Goal: Information Seeking & Learning: Learn about a topic

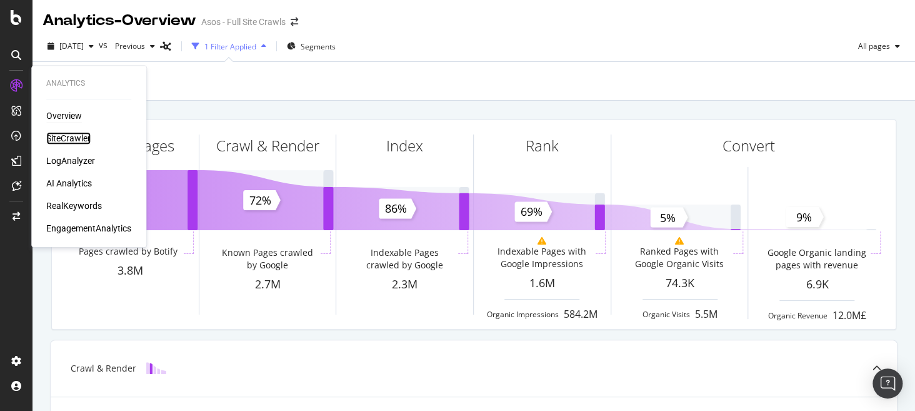
click at [80, 138] on div "SiteCrawler" at bounding box center [68, 138] width 44 height 13
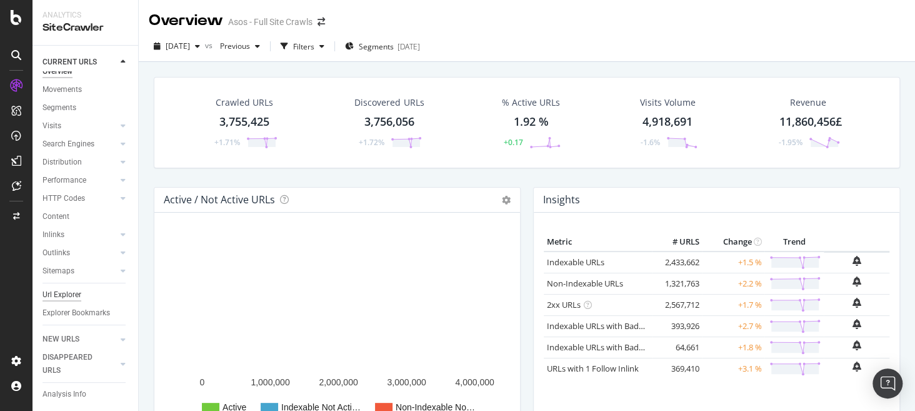
scroll to position [21, 0]
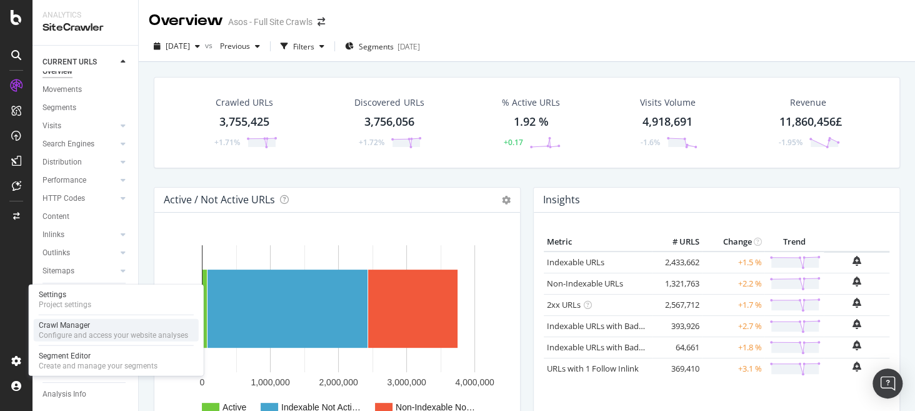
click at [90, 331] on div "Configure and access your website analyses" at bounding box center [113, 335] width 149 height 10
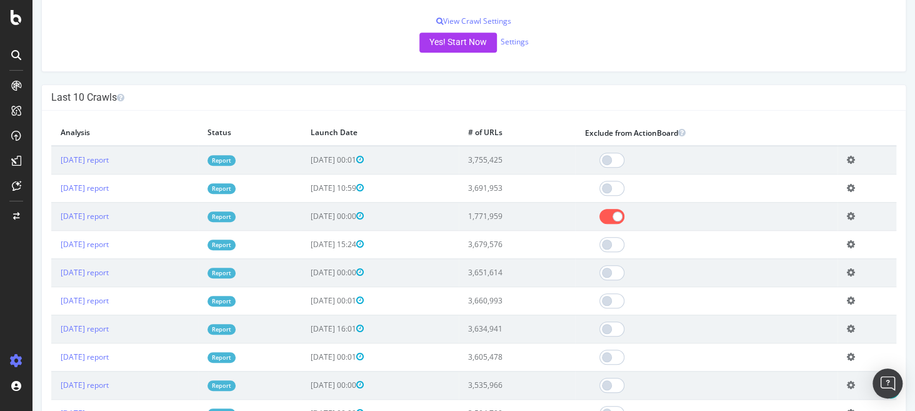
scroll to position [410, 0]
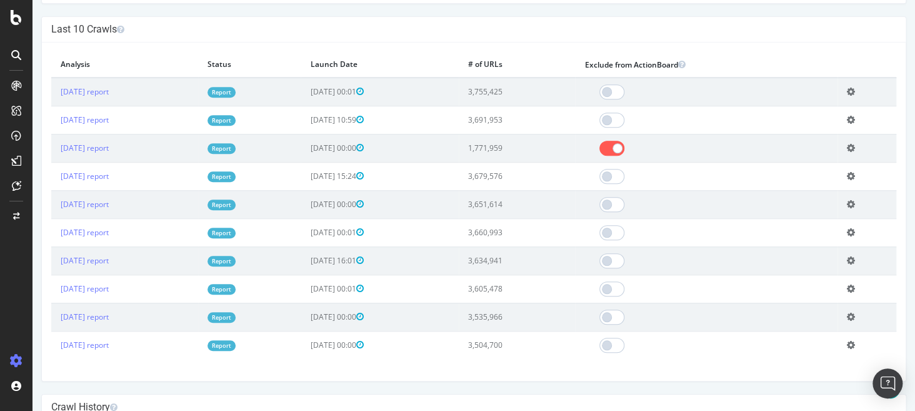
click at [847, 144] on icon at bounding box center [851, 147] width 8 height 9
click at [798, 180] on link "Delete analysis" at bounding box center [805, 183] width 100 height 17
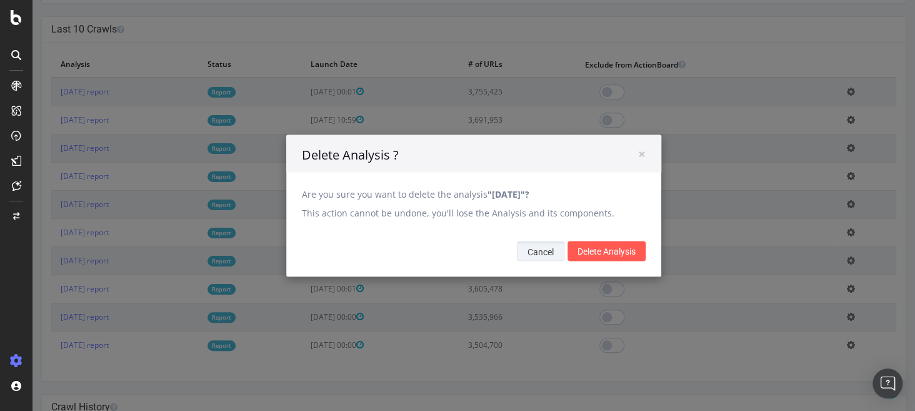
click at [546, 249] on button "Cancel" at bounding box center [541, 251] width 48 height 20
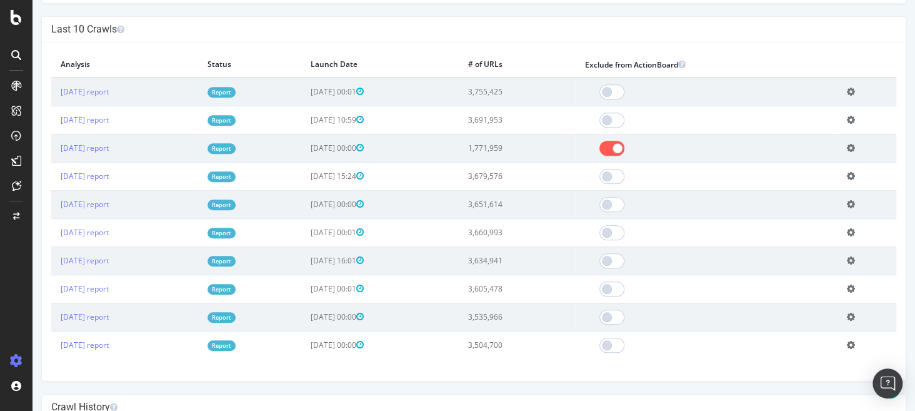
click at [848, 146] on icon at bounding box center [851, 147] width 8 height 9
click at [795, 180] on link "Delete analysis" at bounding box center [805, 183] width 100 height 17
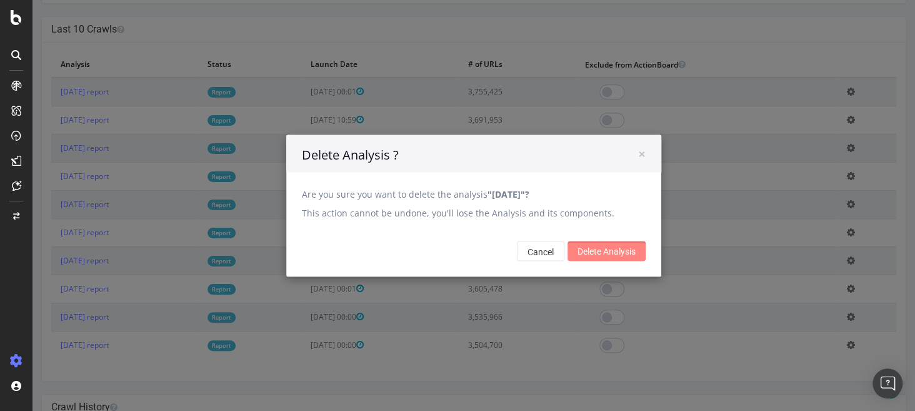
click at [589, 249] on input "Delete Analysis" at bounding box center [607, 251] width 78 height 20
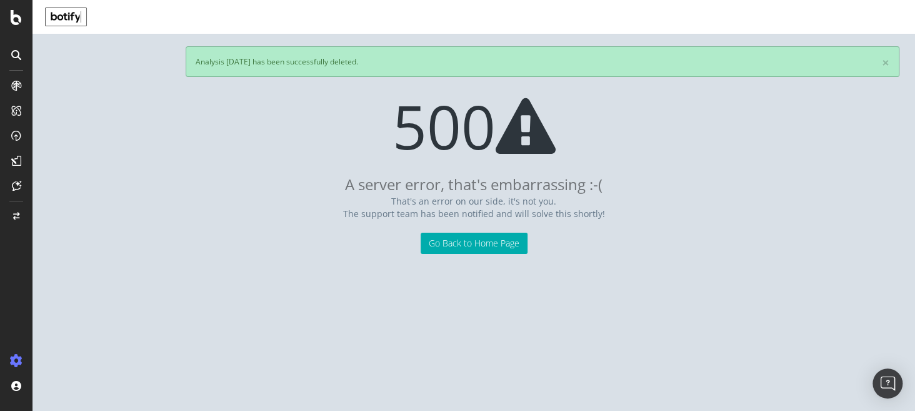
scroll to position [0, 0]
click at [503, 251] on link "Go Back to Home Page" at bounding box center [474, 243] width 107 height 21
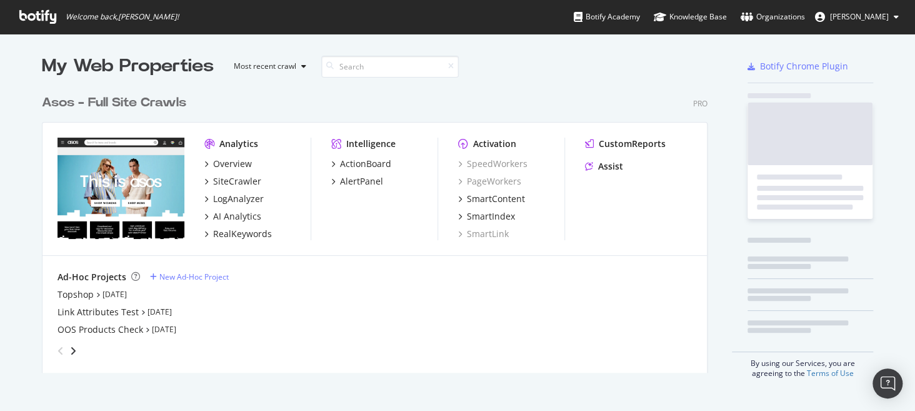
scroll to position [284, 666]
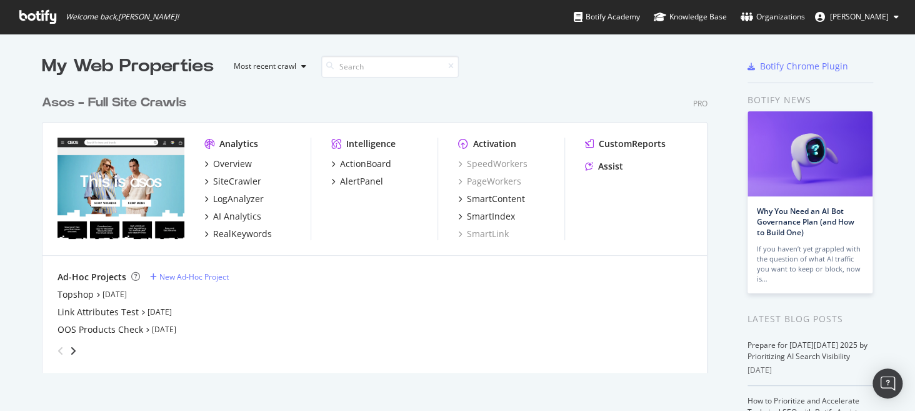
click at [244, 222] on div "Overview SiteCrawler LogAnalyzer AI Analytics RealKeywords" at bounding box center [257, 199] width 106 height 83
click at [242, 214] on div "AI Analytics" at bounding box center [237, 216] width 48 height 13
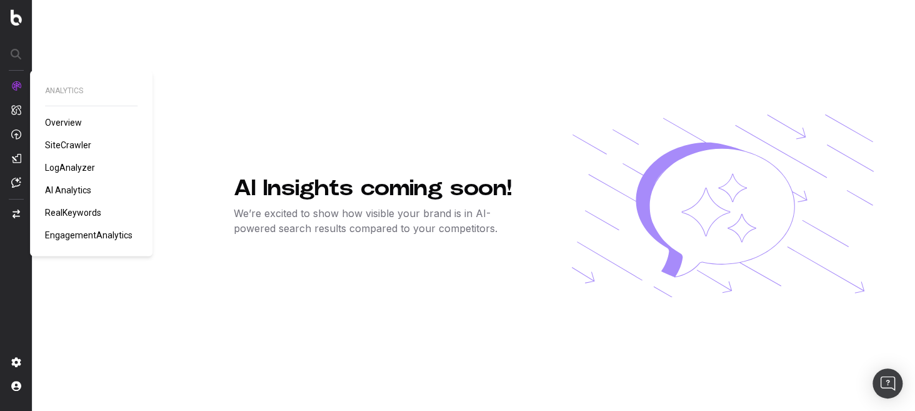
click at [86, 234] on span "EngagementAnalytics" at bounding box center [89, 235] width 88 height 10
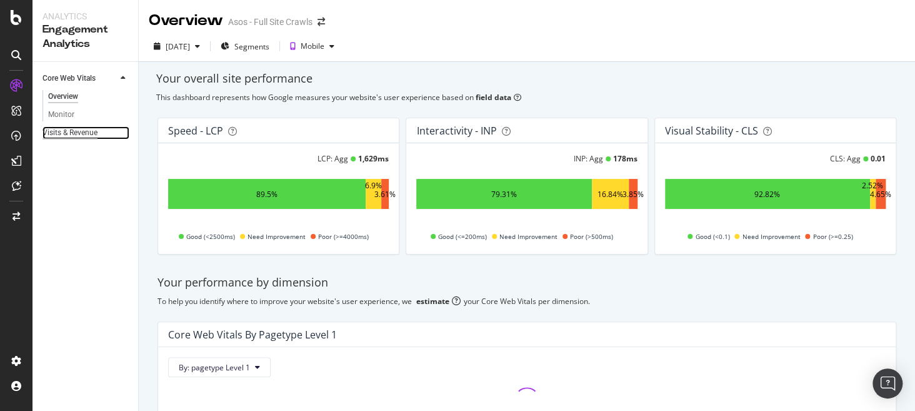
click at [76, 134] on div "Visits & Revenue" at bounding box center [70, 132] width 55 height 13
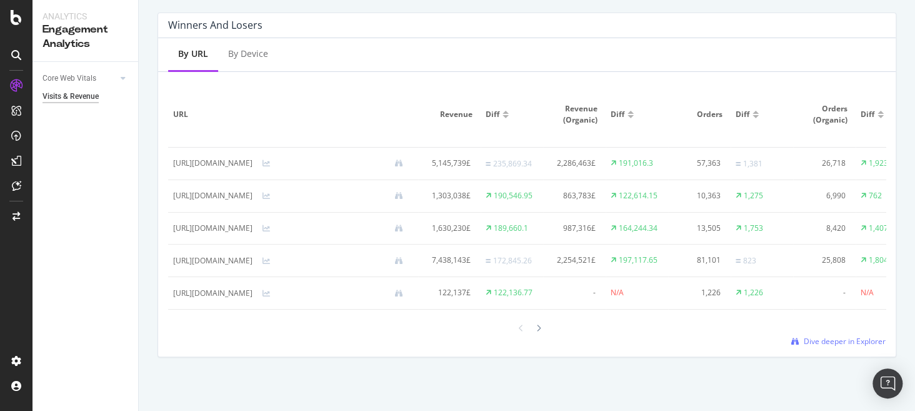
scroll to position [816, 0]
click at [99, 72] on link "Core Web Vitals" at bounding box center [80, 78] width 74 height 13
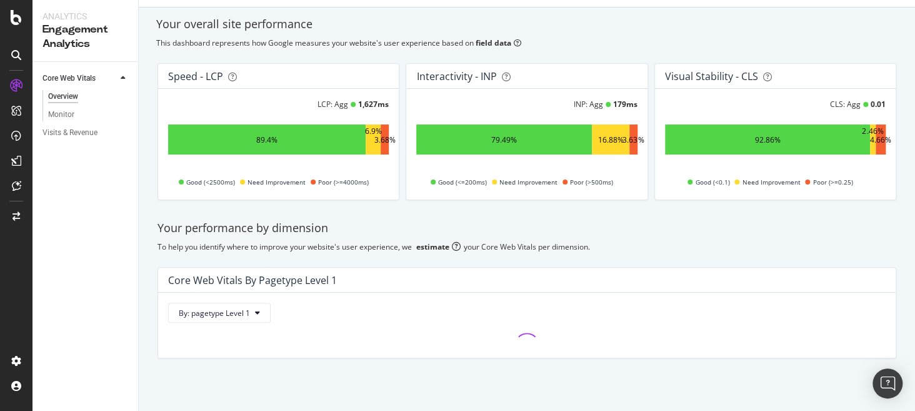
scroll to position [54, 0]
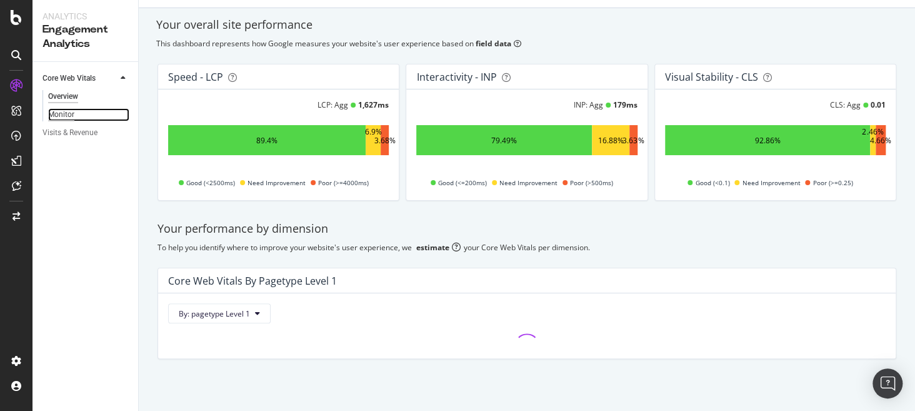
click at [62, 115] on div "Monitor" at bounding box center [61, 114] width 26 height 13
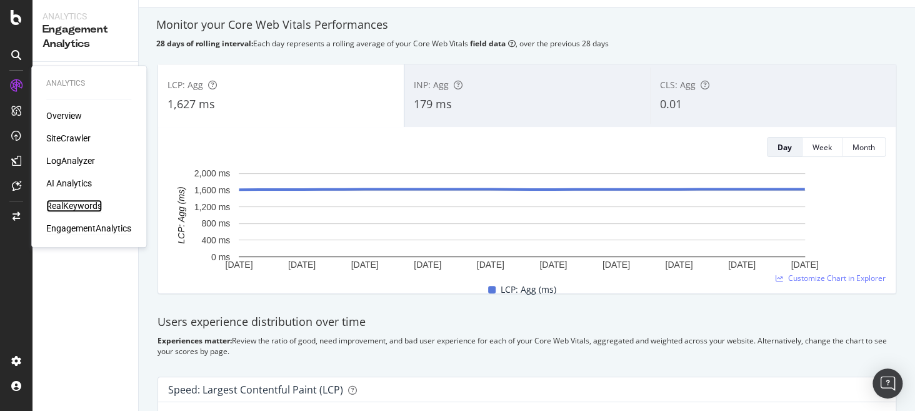
click at [84, 205] on div "RealKeywords" at bounding box center [74, 205] width 56 height 13
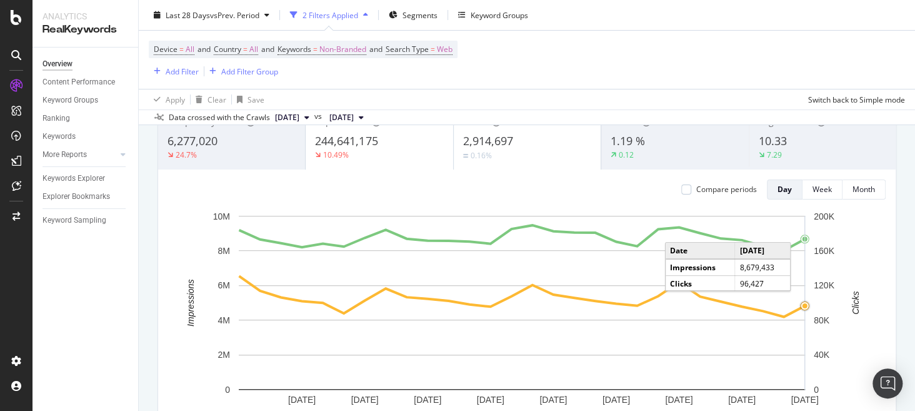
scroll to position [88, 0]
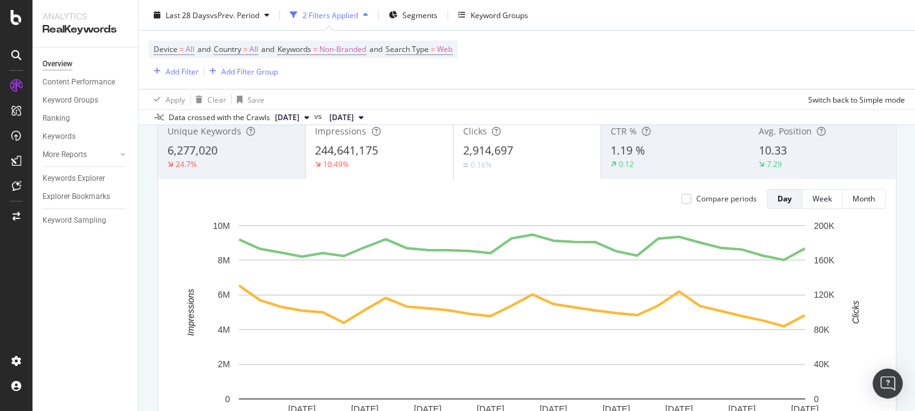
click at [804, 151] on div "10.33" at bounding box center [823, 151] width 128 height 16
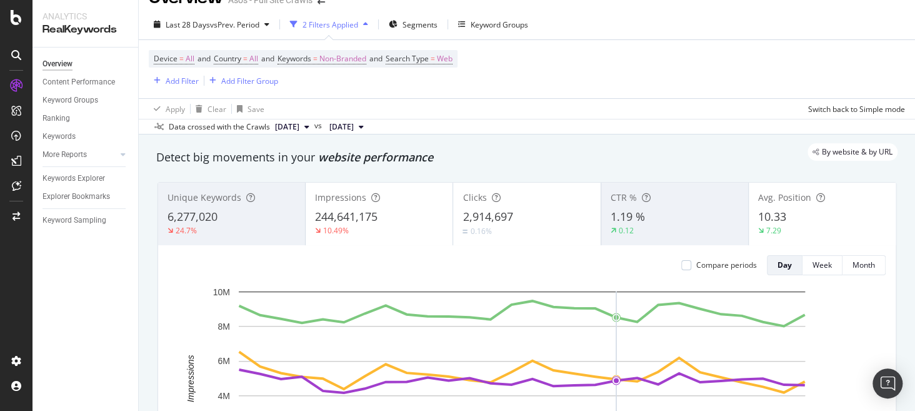
scroll to position [16, 0]
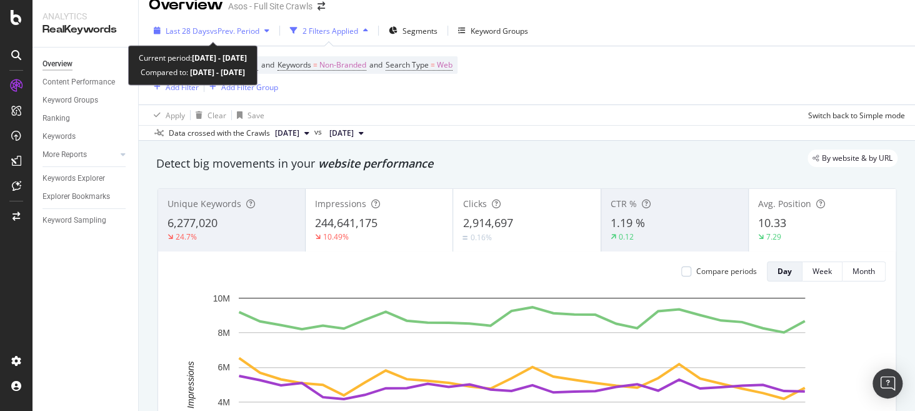
click at [226, 36] on div "Last 28 Days vs Prev. Period" at bounding box center [212, 30] width 126 height 19
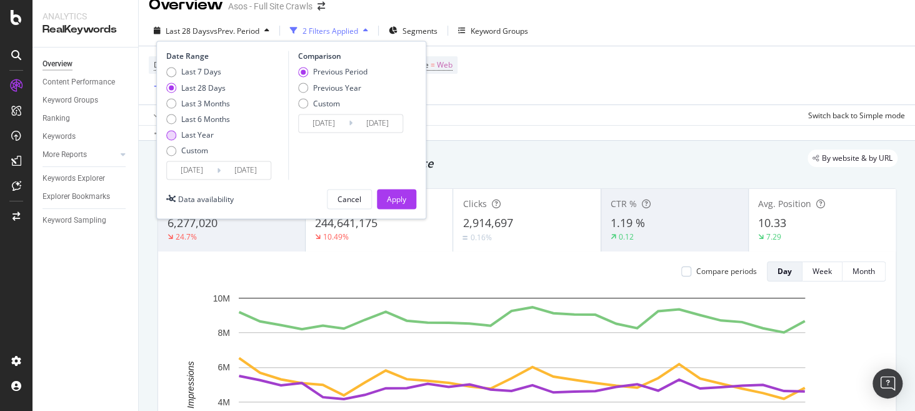
click at [202, 134] on div "Last Year" at bounding box center [197, 134] width 33 height 11
type input "2024/10/12"
type input "2023/10/13"
type input "2024/10/11"
click at [396, 198] on div "Apply" at bounding box center [396, 199] width 19 height 11
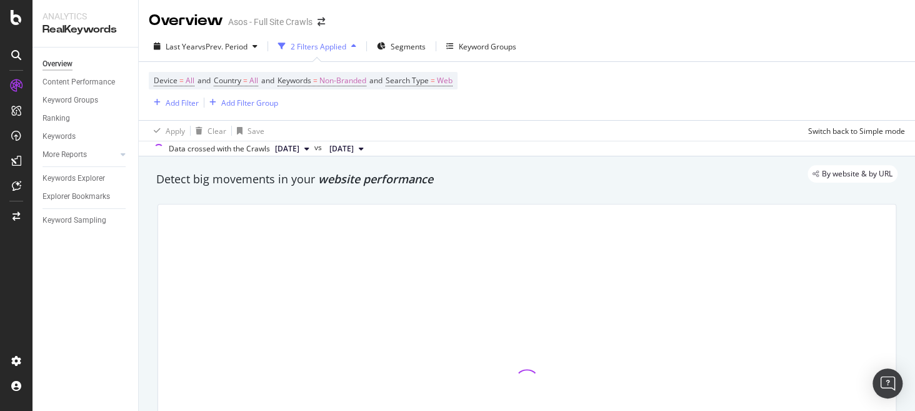
click at [578, 174] on div "By website & by URL" at bounding box center [521, 174] width 754 height 18
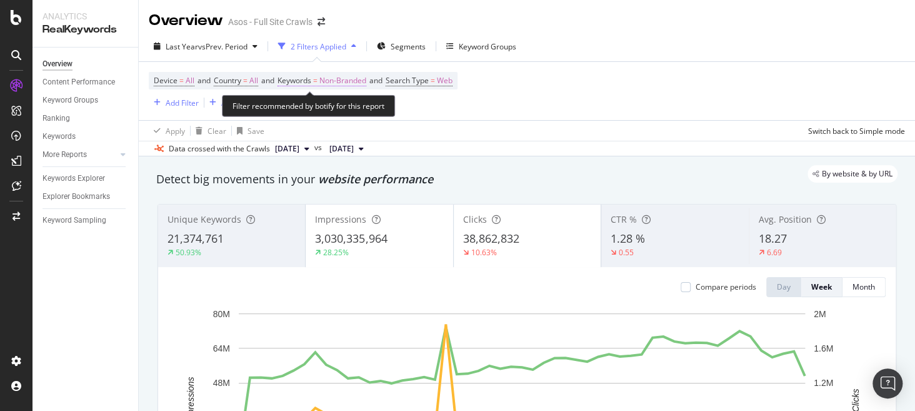
click at [349, 81] on span "Non-Branded" at bounding box center [342, 81] width 47 height 18
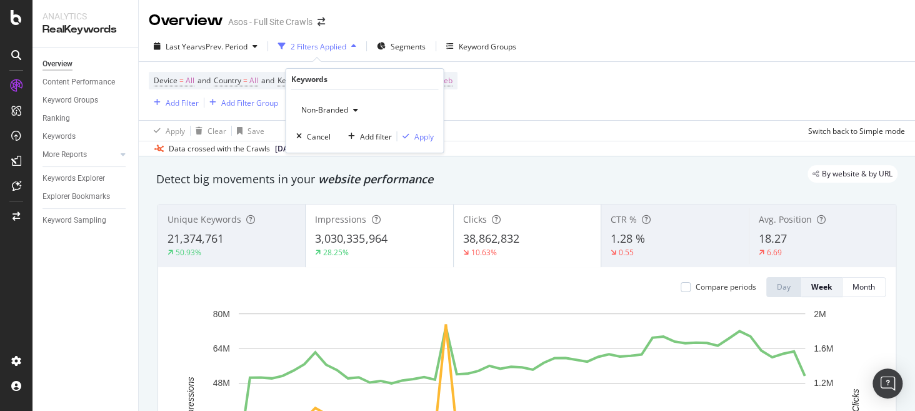
click at [332, 110] on span "Non-Branded" at bounding box center [322, 109] width 52 height 11
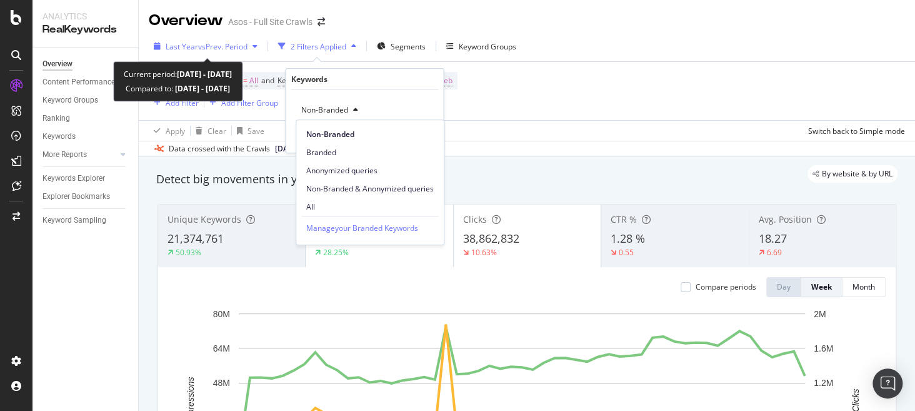
click at [228, 48] on span "vs Prev. Period" at bounding box center [222, 46] width 49 height 11
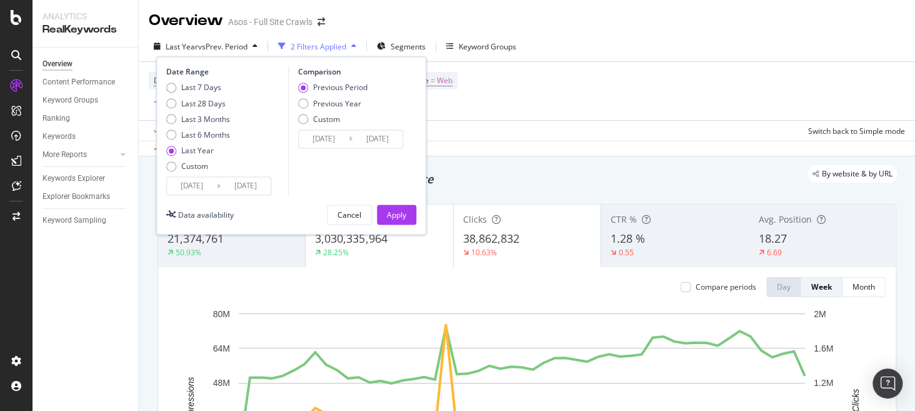
click at [329, 110] on div "Previous Period Previous Year Custom" at bounding box center [332, 106] width 69 height 47
click at [340, 105] on div "Previous Year" at bounding box center [337, 103] width 48 height 11
type input "2023/10/14"
type input "2024/10/12"
click at [194, 190] on input "2024/10/12" at bounding box center [192, 187] width 50 height 18
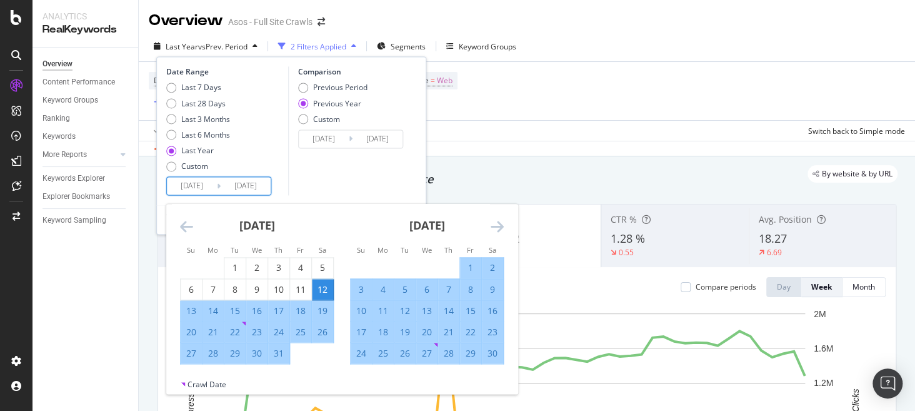
click at [506, 224] on div "November 2024 1 2 3 4 5 6 7 8 9 10 11 12 13 14 15 16 17 18 19 20 21 22 23 24 25…" at bounding box center [427, 284] width 170 height 160
click at [506, 225] on div "November 2024 1 2 3 4 5 6 7 8 9 10 11 12 13 14 15 16 17 18 19 20 21 22 23 24 25…" at bounding box center [427, 284] width 170 height 160
click at [498, 228] on icon "Move forward to switch to the next month." at bounding box center [497, 226] width 13 height 15
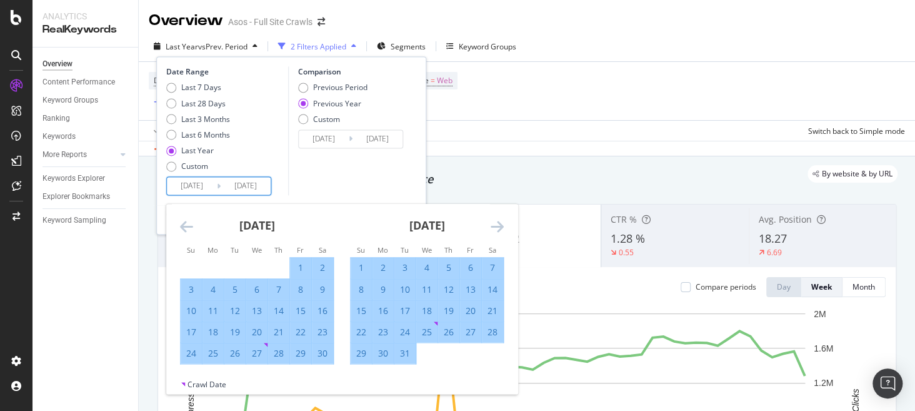
click at [498, 228] on icon "Move forward to switch to the next month." at bounding box center [497, 226] width 13 height 15
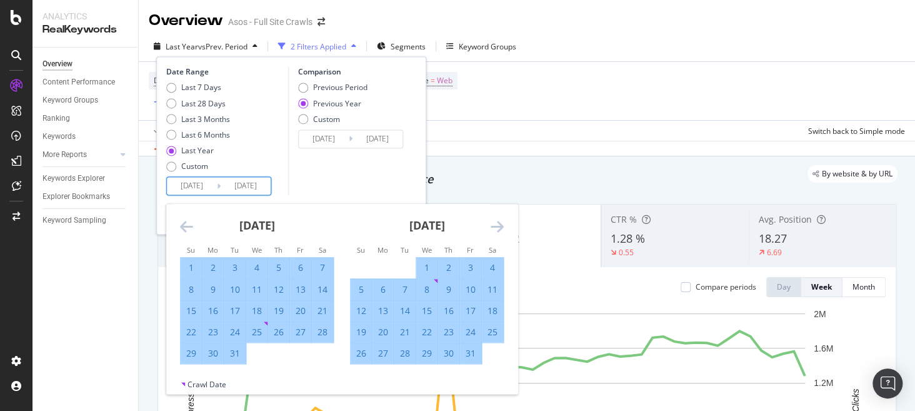
click at [498, 228] on icon "Move forward to switch to the next month." at bounding box center [497, 226] width 13 height 15
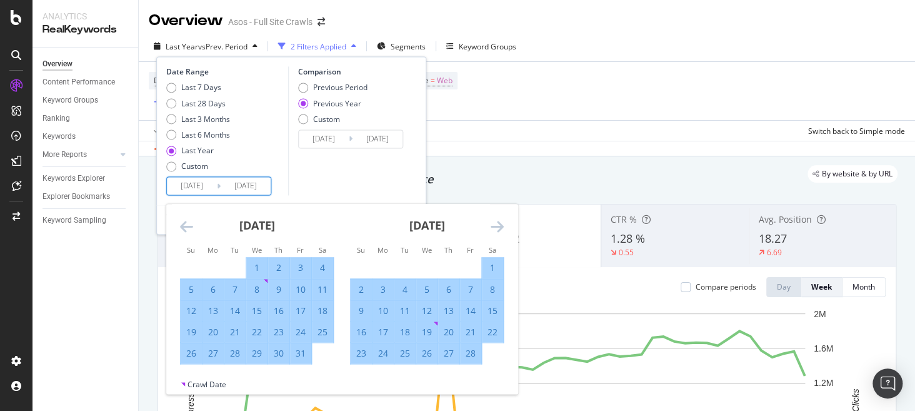
click at [249, 269] on div "1" at bounding box center [256, 268] width 21 height 13
type input "2025/01/01"
type input "2024/01/03"
click at [184, 228] on icon "Move backward to switch to the previous month." at bounding box center [186, 226] width 13 height 15
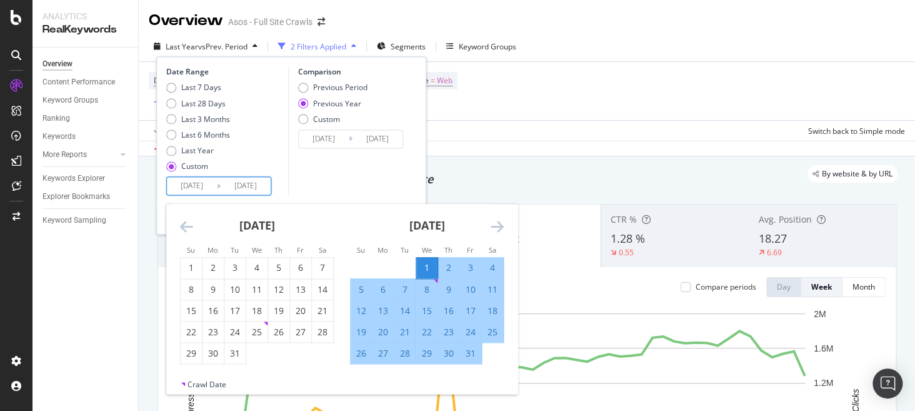
click at [312, 166] on div "Comparison Previous Period Previous Year Custom 2024/01/03 Navigate forward to …" at bounding box center [347, 131] width 119 height 129
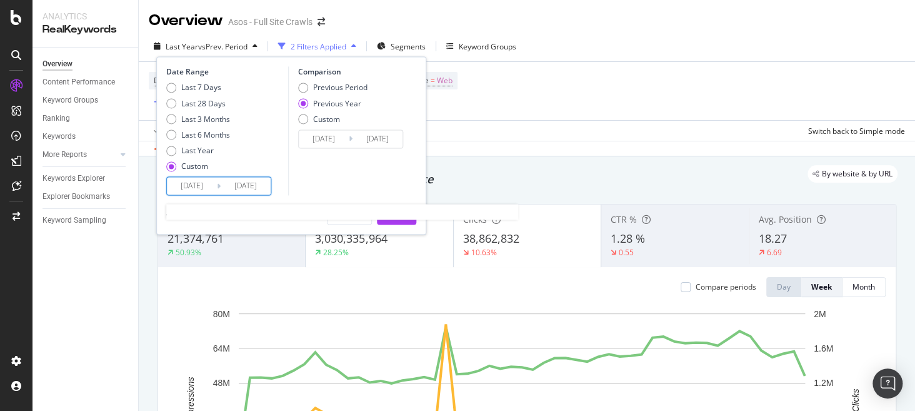
click at [195, 188] on input "2025/01/01" at bounding box center [192, 187] width 50 height 18
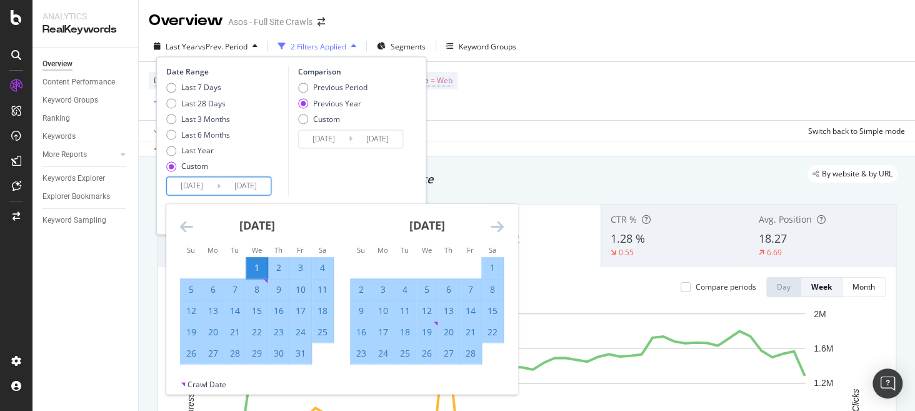
click at [298, 176] on div "Comparison Previous Period Previous Year Custom 2024/01/03 Navigate forward to …" at bounding box center [347, 131] width 119 height 129
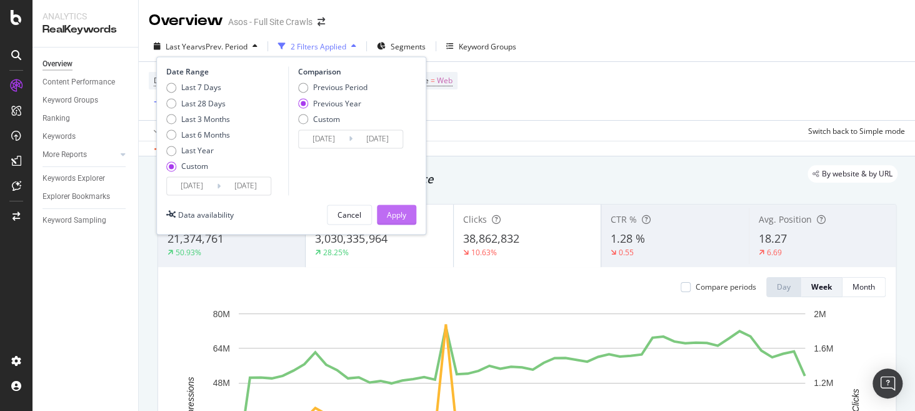
click at [406, 213] on div "Apply" at bounding box center [396, 214] width 19 height 11
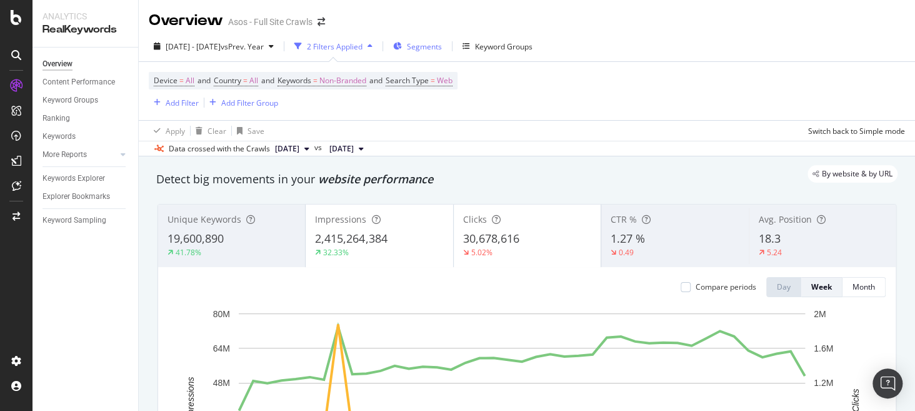
click at [442, 49] on span "Segments" at bounding box center [424, 46] width 35 height 11
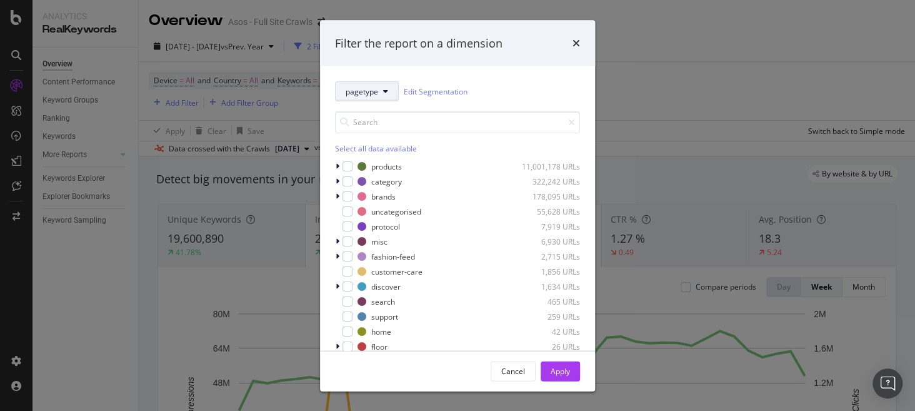
click at [384, 89] on icon "modal" at bounding box center [385, 92] width 5 height 8
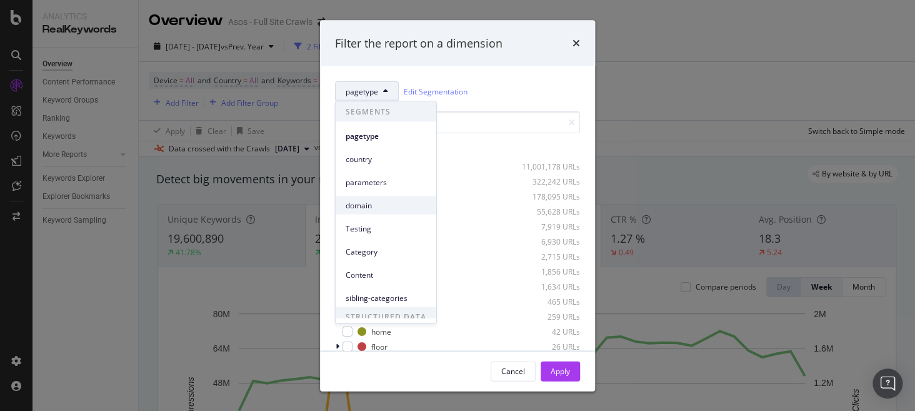
click at [392, 207] on span "domain" at bounding box center [386, 204] width 81 height 11
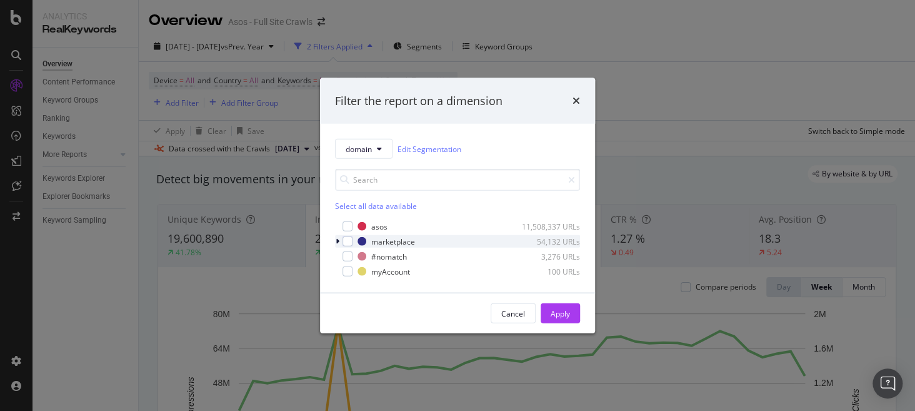
click at [335, 241] on div "modal" at bounding box center [339, 241] width 8 height 13
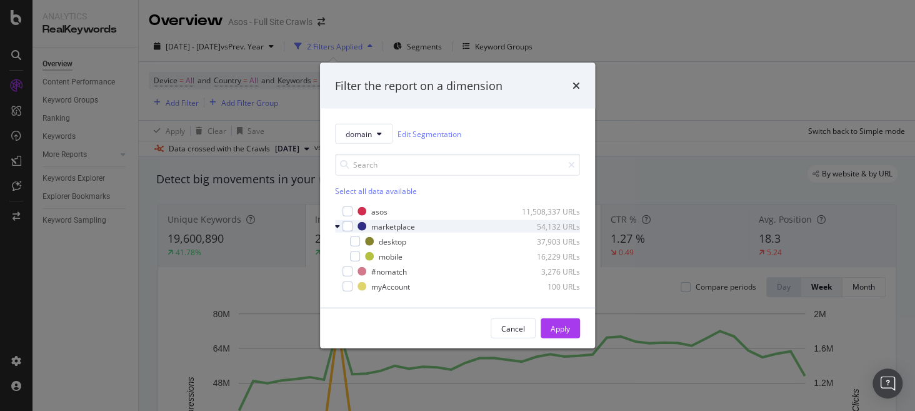
click at [335, 227] on icon "modal" at bounding box center [337, 227] width 5 height 8
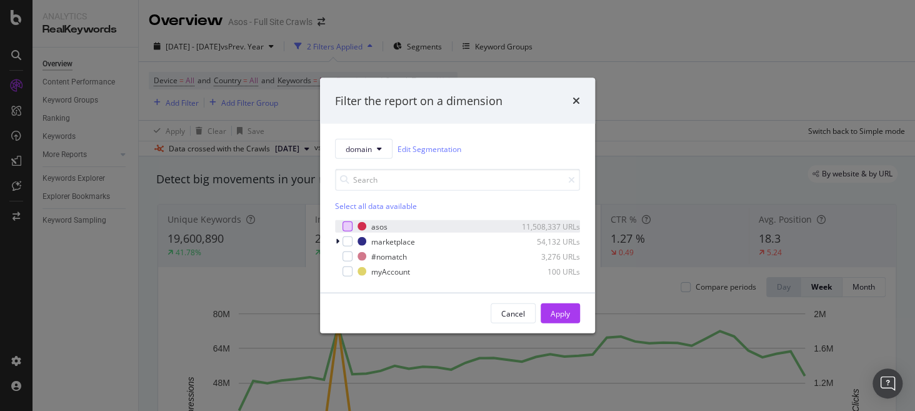
click at [346, 226] on div "modal" at bounding box center [348, 226] width 10 height 10
click at [564, 308] on div "Apply" at bounding box center [560, 313] width 19 height 11
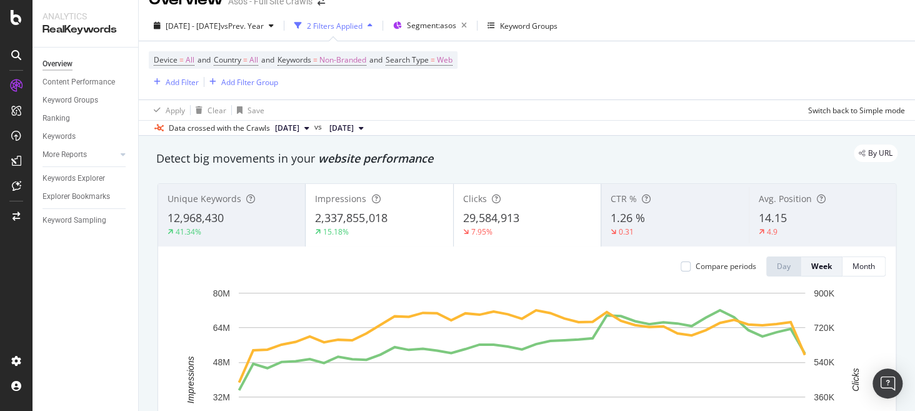
scroll to position [2, 0]
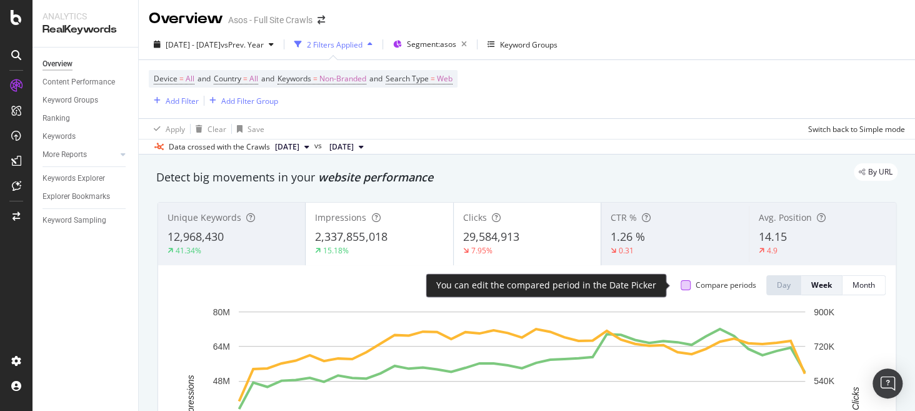
click at [681, 288] on div at bounding box center [686, 285] width 10 height 10
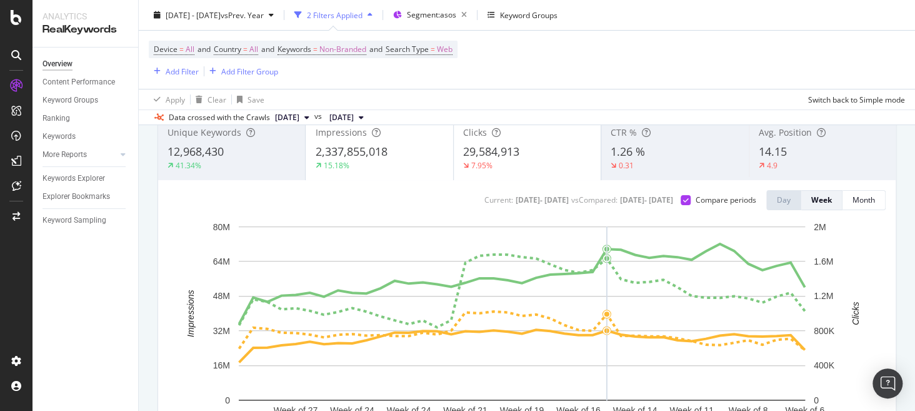
scroll to position [64, 0]
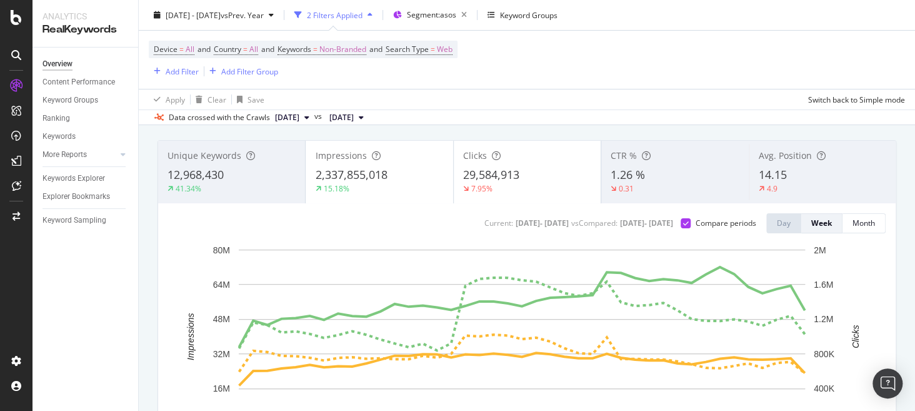
click at [220, 186] on div "41.34%" at bounding box center [232, 188] width 128 height 11
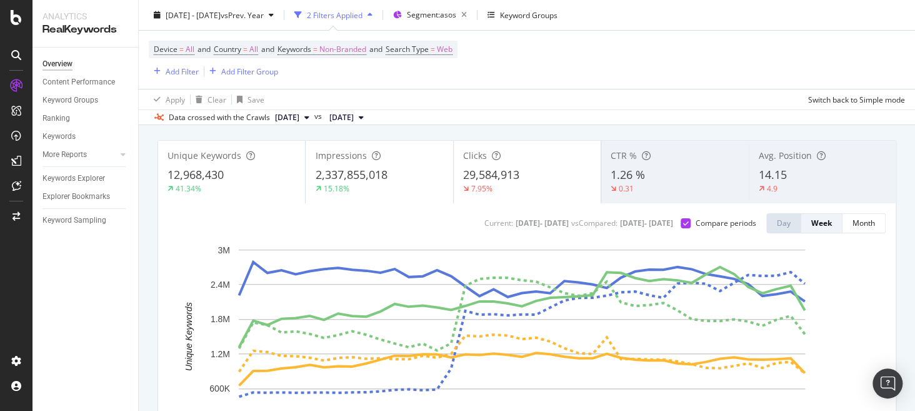
click at [219, 188] on div "41.34%" at bounding box center [232, 188] width 128 height 11
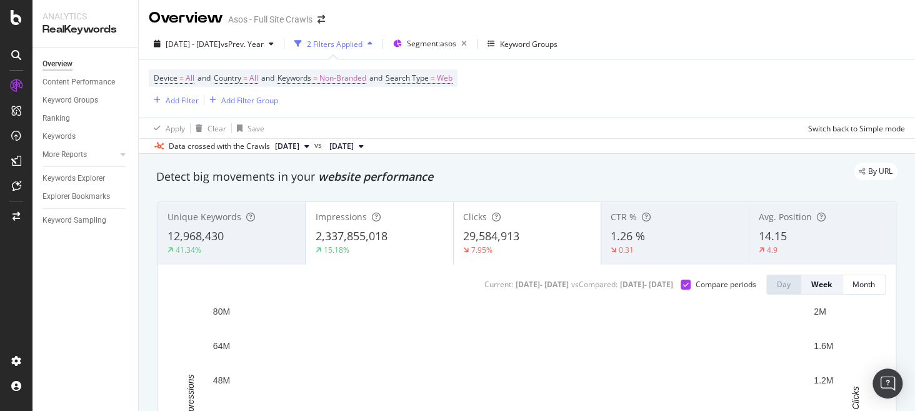
scroll to position [0, 0]
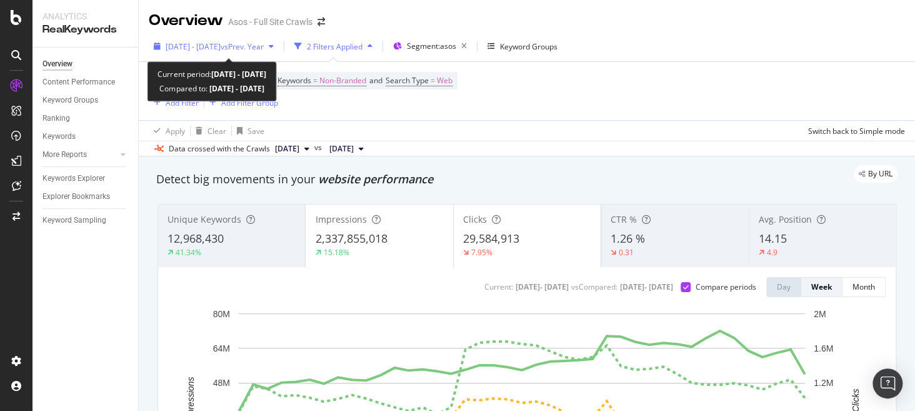
click at [258, 51] on span "vs Prev. Year" at bounding box center [242, 46] width 43 height 11
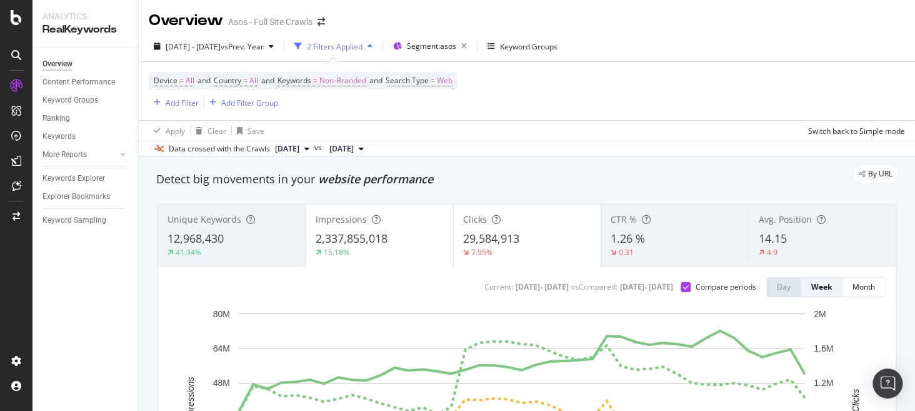
click at [520, 170] on div "By URL" at bounding box center [521, 174] width 754 height 18
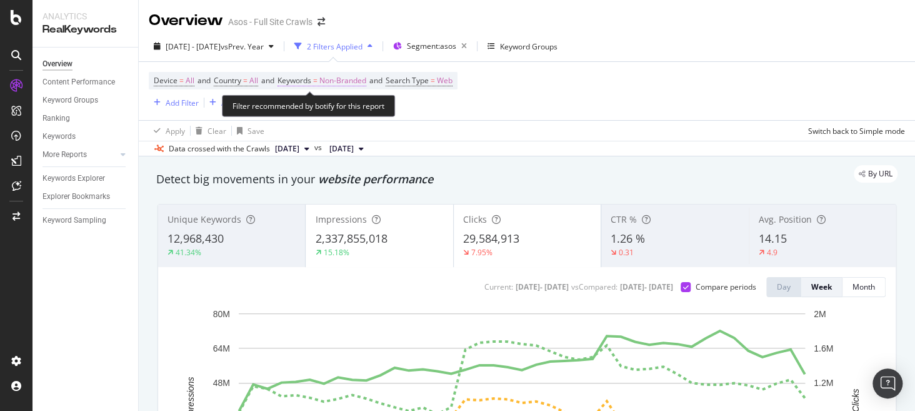
click at [348, 80] on span "Non-Branded" at bounding box center [342, 81] width 47 height 18
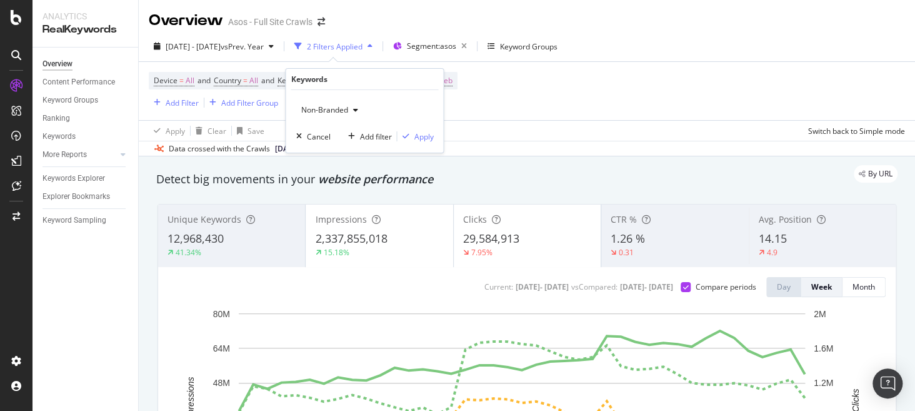
click at [341, 111] on span "Non-Branded" at bounding box center [322, 109] width 52 height 11
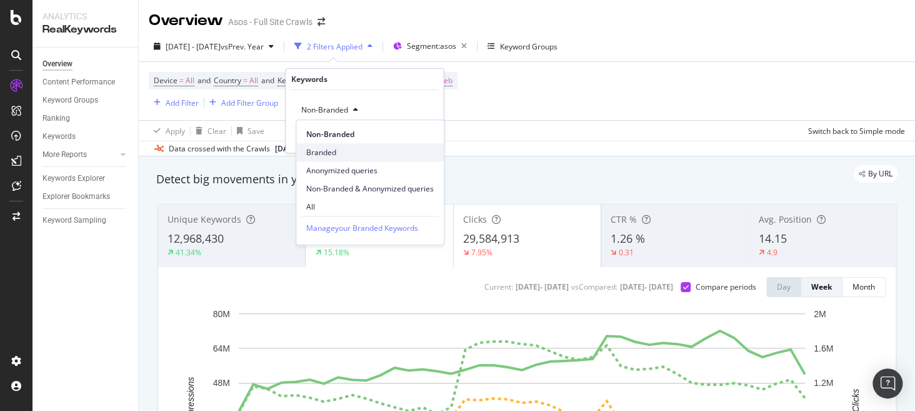
click at [343, 152] on span "Branded" at bounding box center [370, 152] width 128 height 11
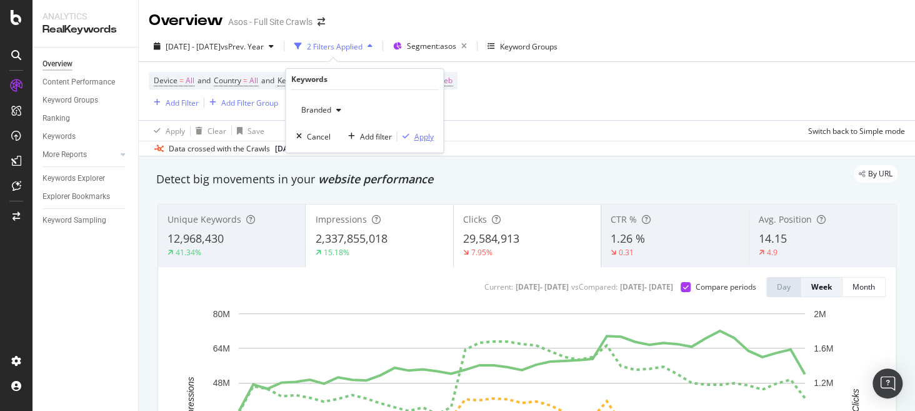
click at [431, 140] on div "Apply" at bounding box center [423, 136] width 19 height 11
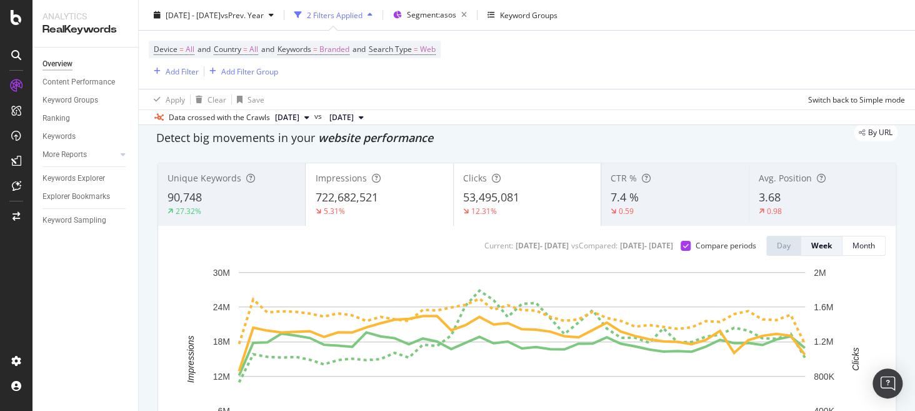
scroll to position [42, 0]
click at [381, 208] on div "5.31%" at bounding box center [379, 210] width 128 height 11
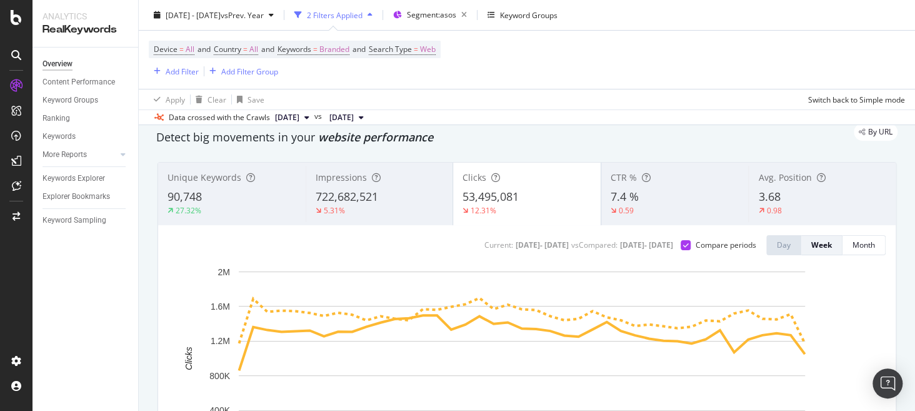
click at [371, 203] on span "722,682,521" at bounding box center [347, 196] width 63 height 15
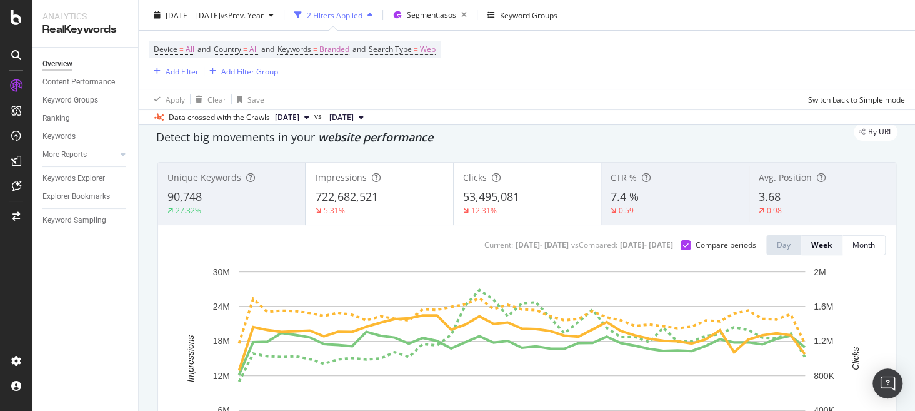
click at [507, 213] on div "12.31%" at bounding box center [527, 210] width 128 height 11
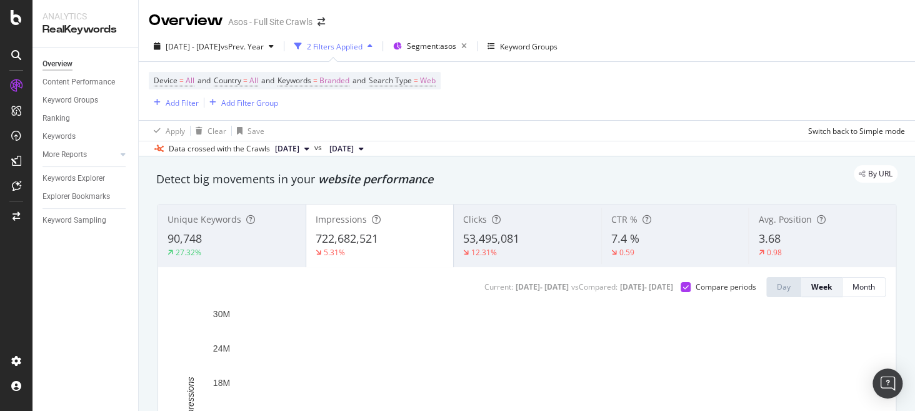
scroll to position [1, 0]
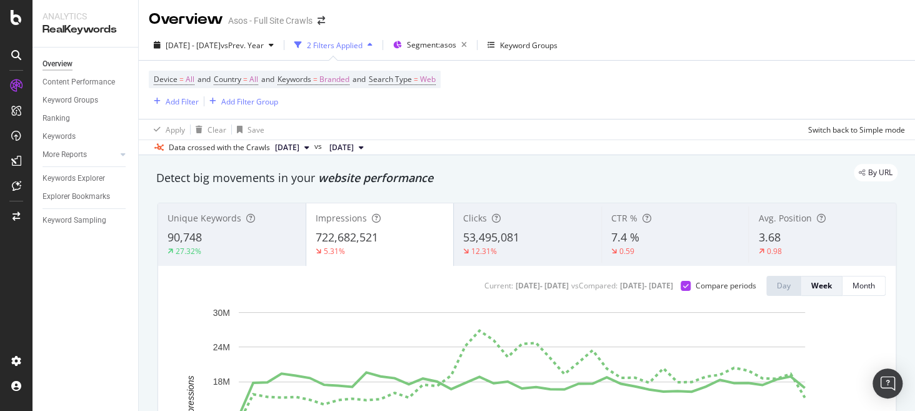
click at [204, 236] on div "90,748" at bounding box center [232, 237] width 129 height 16
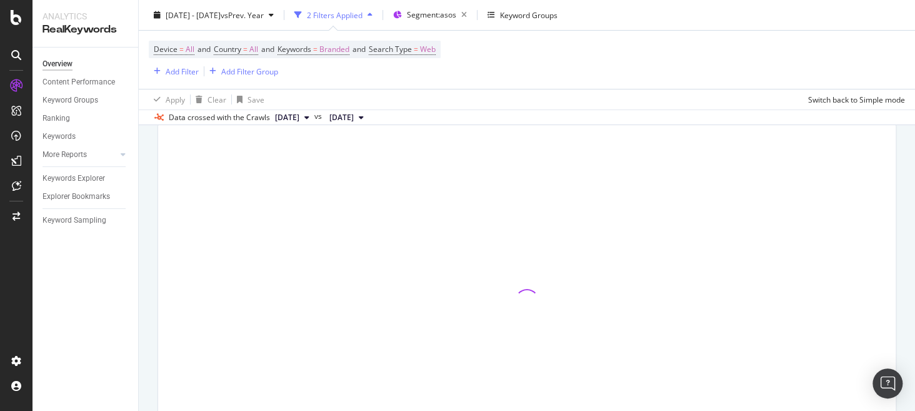
scroll to position [79, 0]
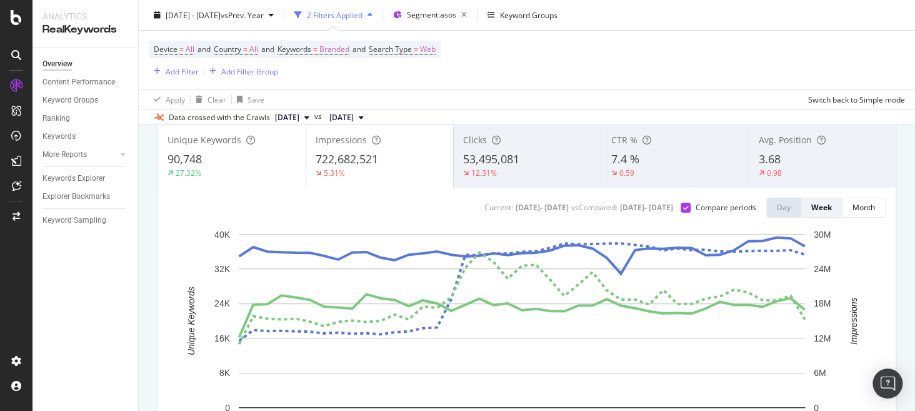
click at [233, 150] on div "Unique Keywords 90,748 27.32%" at bounding box center [232, 156] width 148 height 56
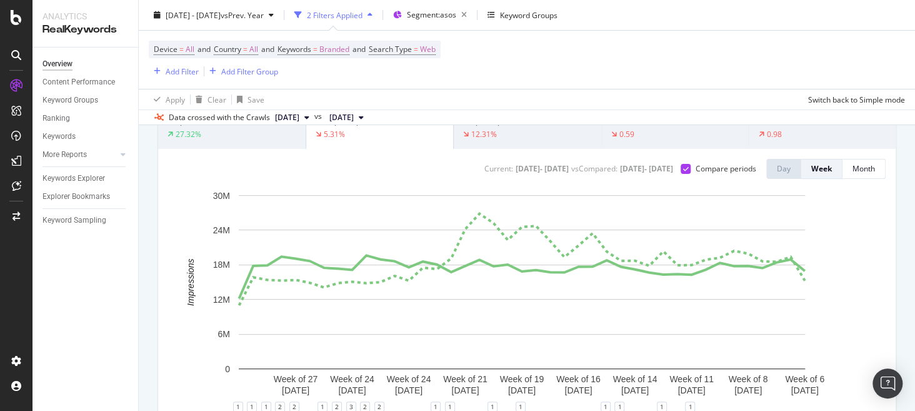
scroll to position [118, 0]
click at [71, 56] on div "Overview" at bounding box center [91, 64] width 96 height 18
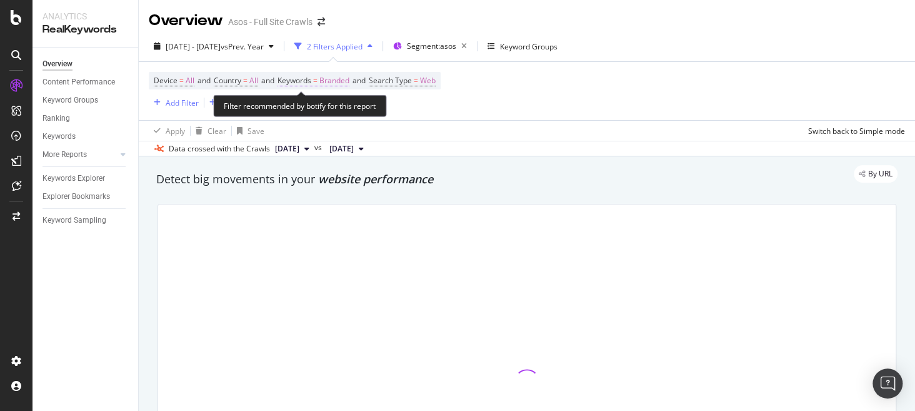
click at [349, 83] on span "Branded" at bounding box center [334, 81] width 30 height 18
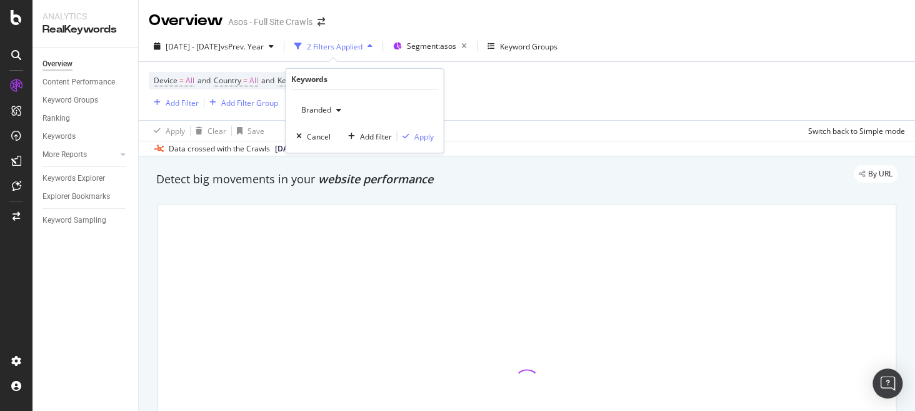
click at [328, 106] on span "Branded" at bounding box center [313, 109] width 35 height 11
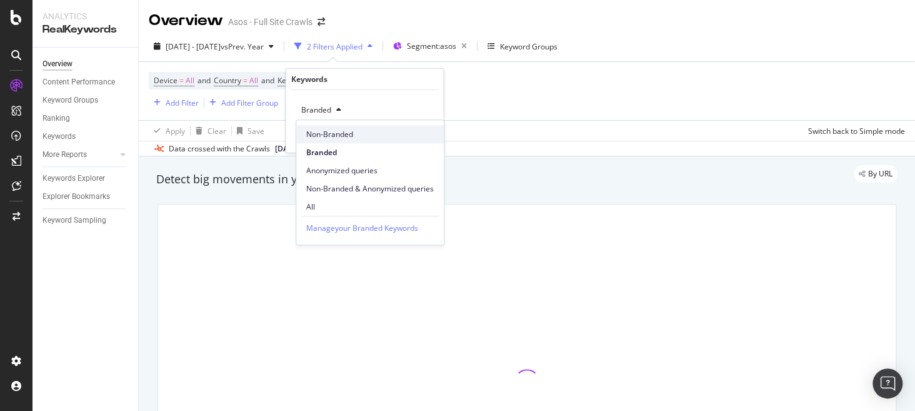
click at [362, 138] on span "Non-Branded" at bounding box center [370, 134] width 128 height 11
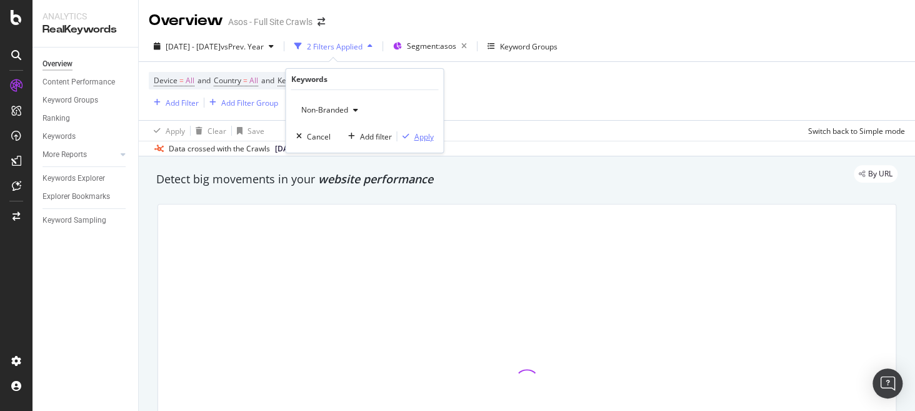
click at [415, 136] on div "Apply" at bounding box center [423, 136] width 19 height 11
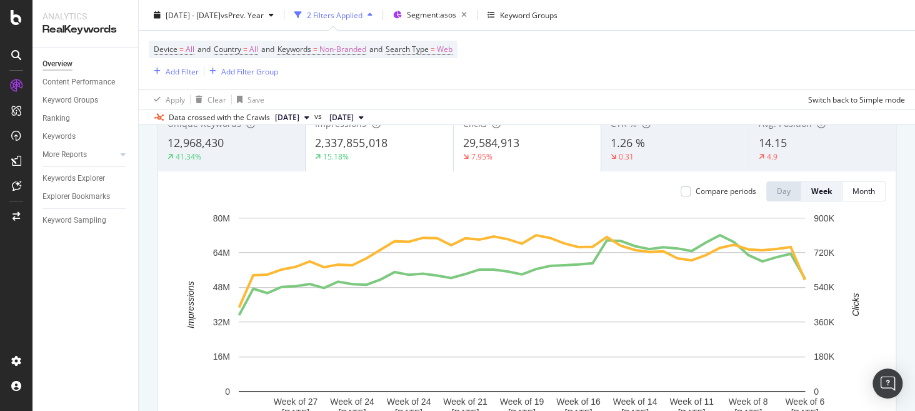
scroll to position [71, 0]
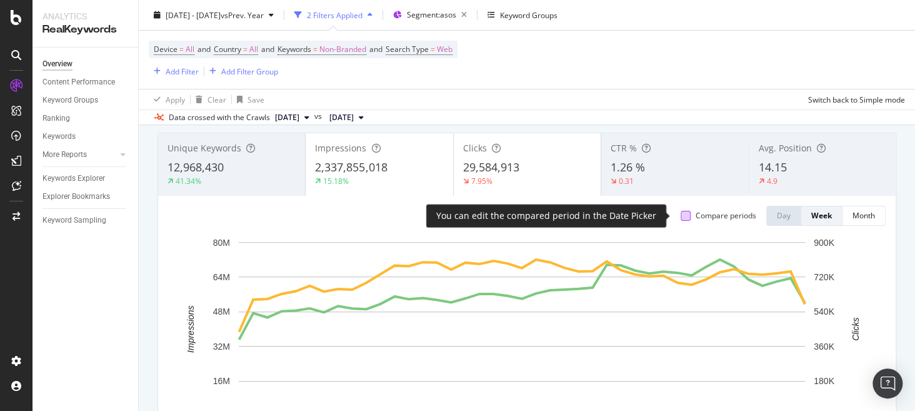
click at [681, 216] on div at bounding box center [686, 216] width 10 height 10
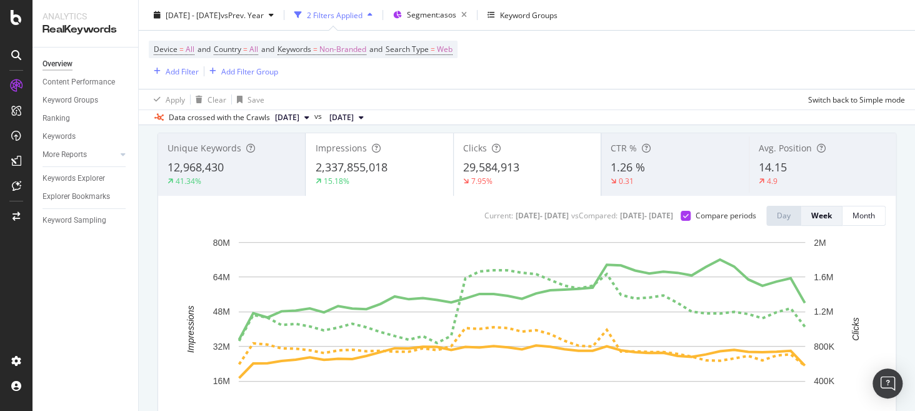
click at [368, 183] on div "15.18%" at bounding box center [379, 181] width 128 height 11
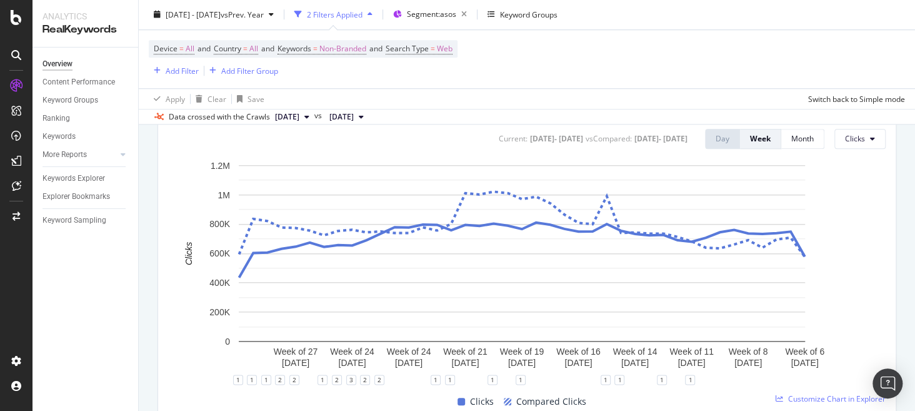
scroll to position [548, 0]
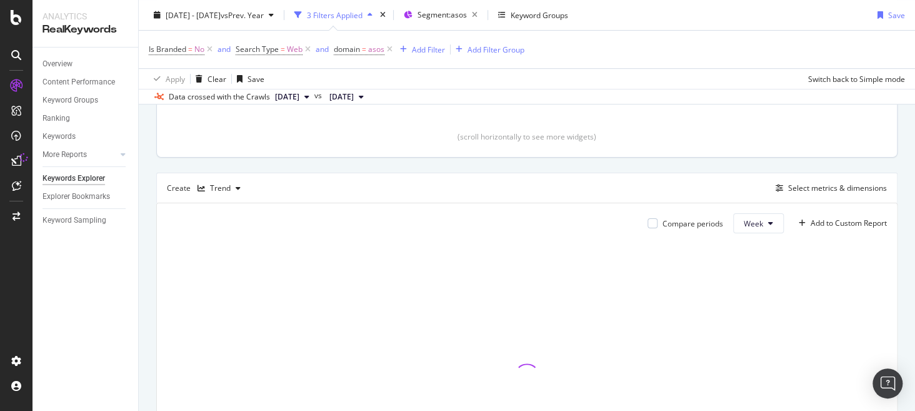
scroll to position [276, 0]
click at [802, 191] on div "Select metrics & dimensions" at bounding box center [837, 187] width 99 height 11
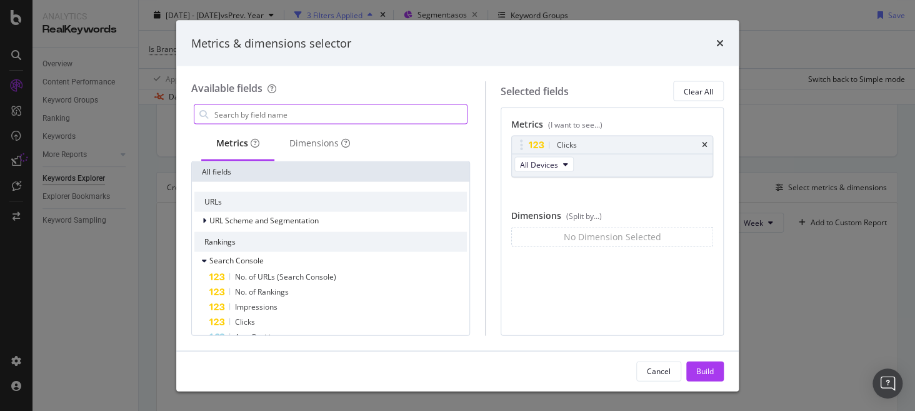
click at [406, 118] on input "modal" at bounding box center [340, 114] width 254 height 19
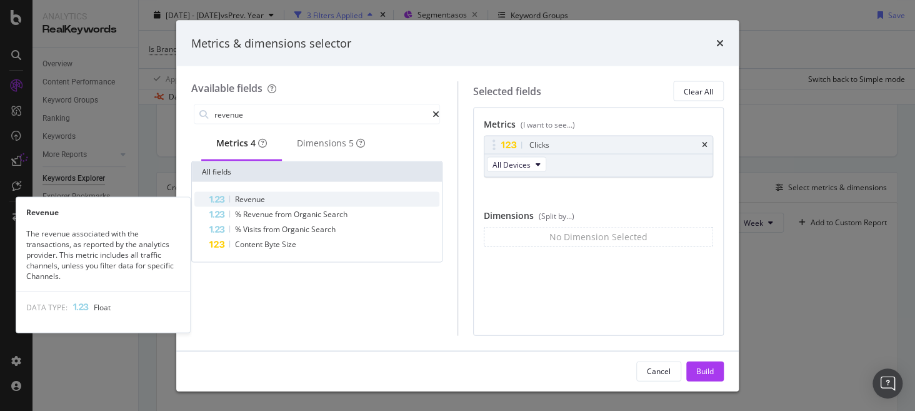
type input "revenue"
click at [336, 204] on div "Revenue" at bounding box center [324, 199] width 230 height 15
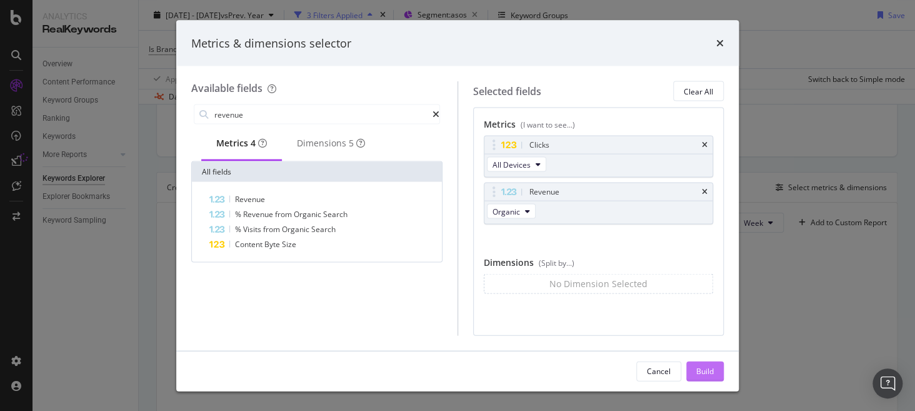
click at [705, 378] on div "Build" at bounding box center [705, 370] width 18 height 19
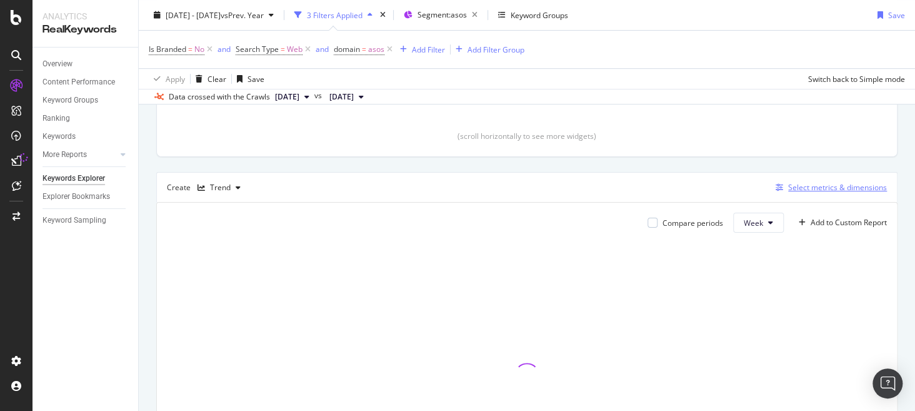
click at [792, 184] on div "Select metrics & dimensions" at bounding box center [837, 187] width 99 height 11
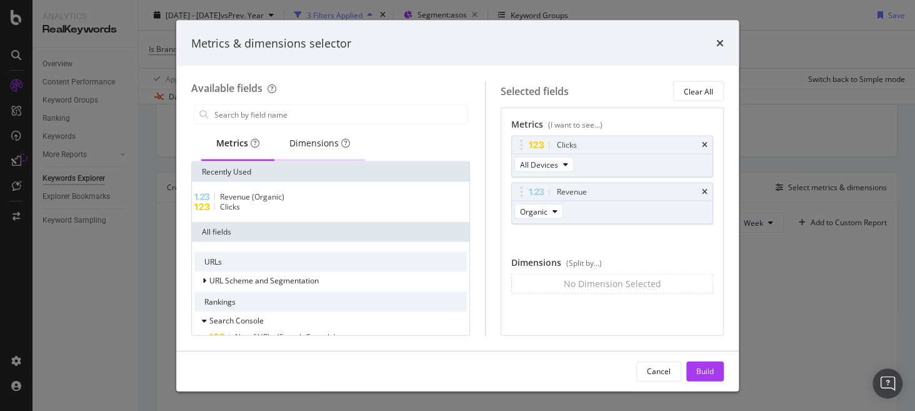
click at [326, 146] on div "Dimensions" at bounding box center [319, 143] width 61 height 13
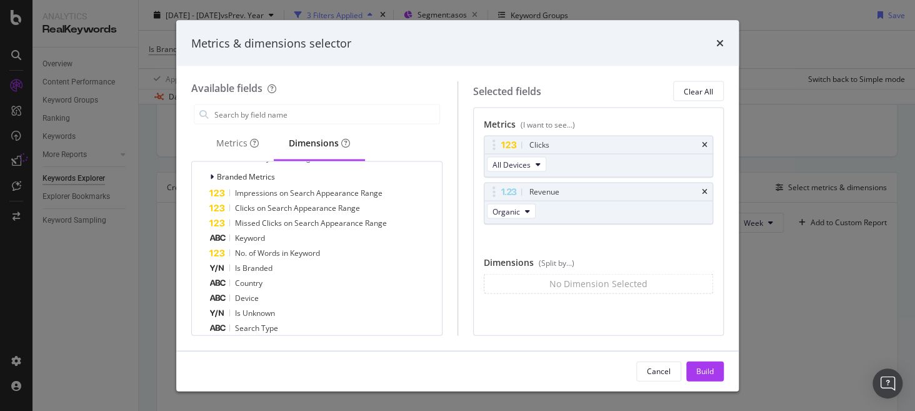
scroll to position [320, 0]
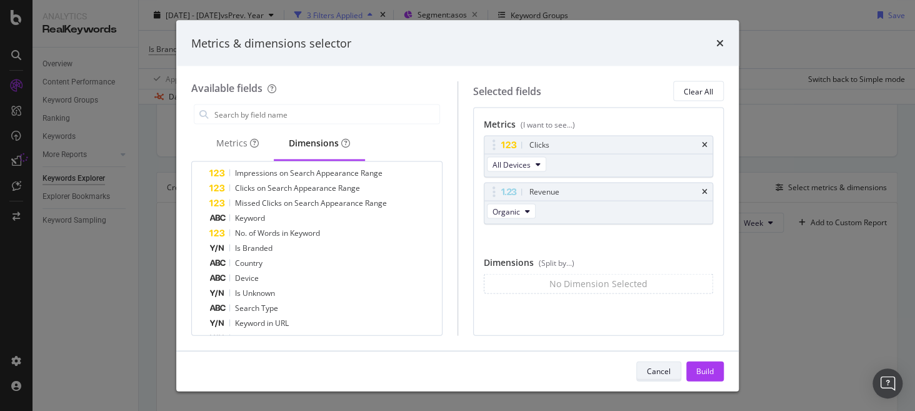
click at [661, 374] on div "Cancel" at bounding box center [659, 370] width 24 height 11
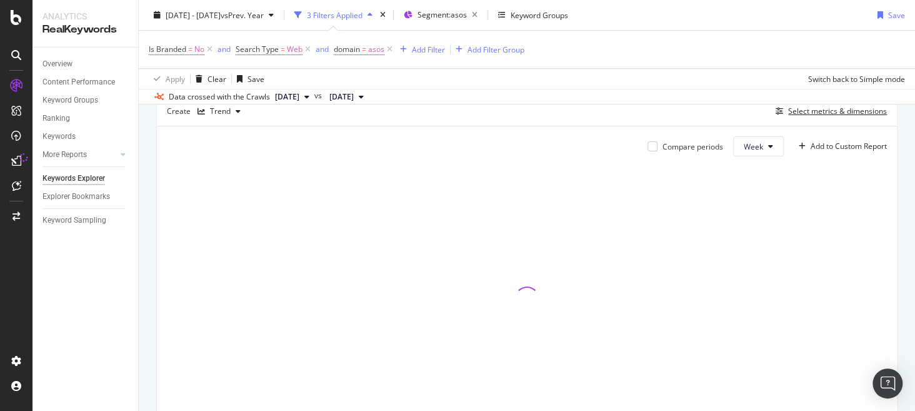
scroll to position [352, 0]
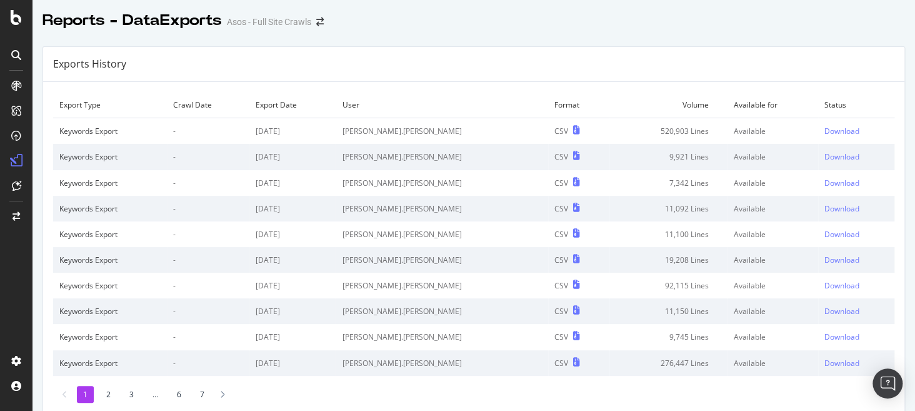
click at [112, 393] on li "2" at bounding box center [108, 394] width 17 height 17
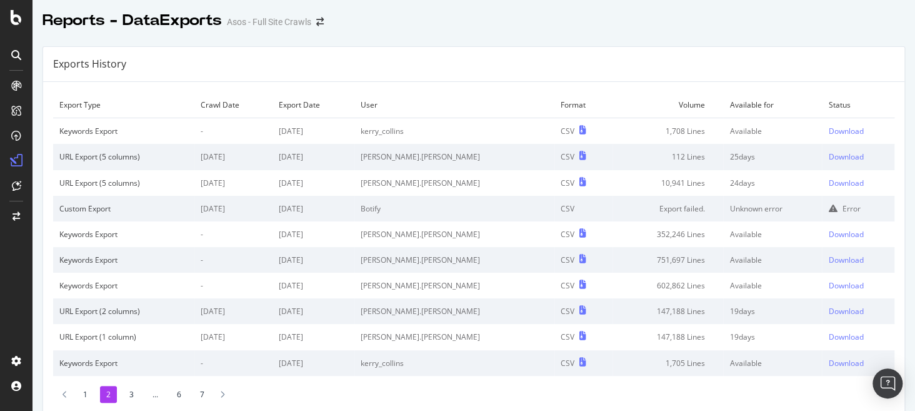
click at [200, 394] on li "7" at bounding box center [202, 394] width 17 height 17
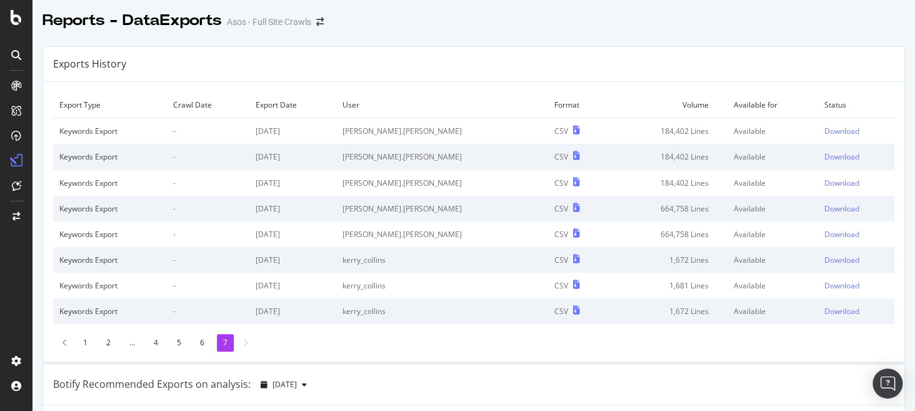
click at [200, 344] on li "6" at bounding box center [202, 342] width 17 height 17
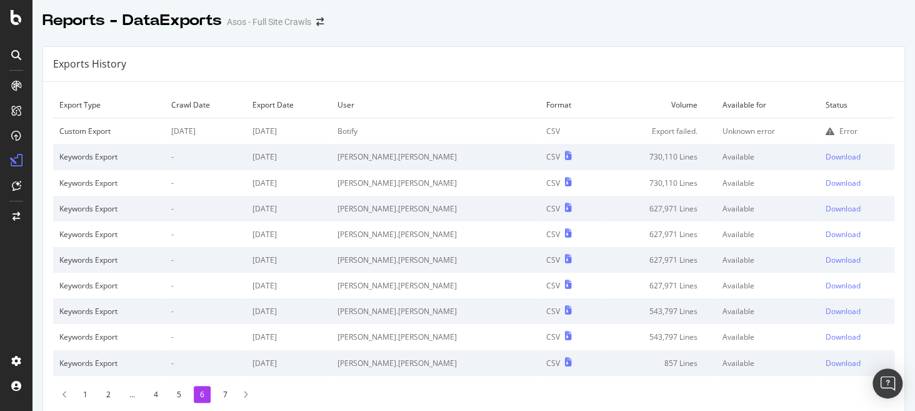
click at [179, 397] on li "5" at bounding box center [179, 394] width 17 height 17
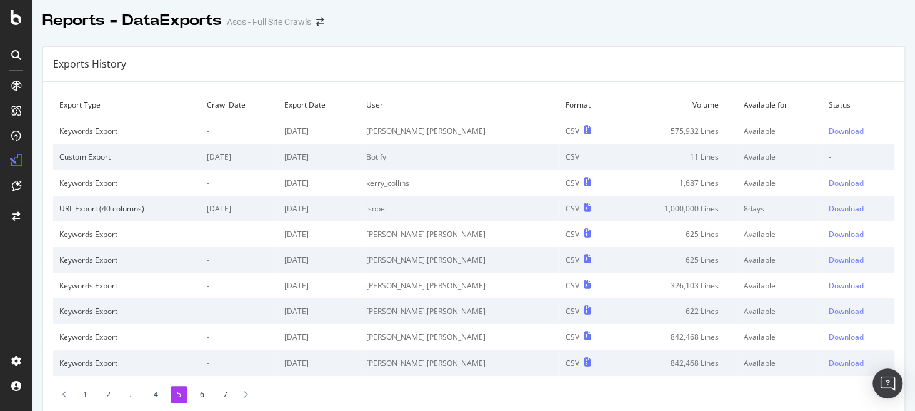
click at [152, 391] on li "4" at bounding box center [156, 394] width 17 height 17
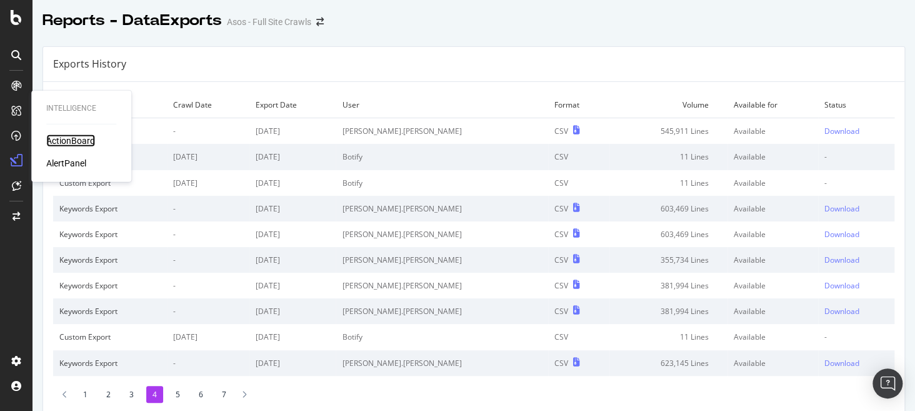
click at [82, 140] on div "ActionBoard" at bounding box center [70, 140] width 49 height 13
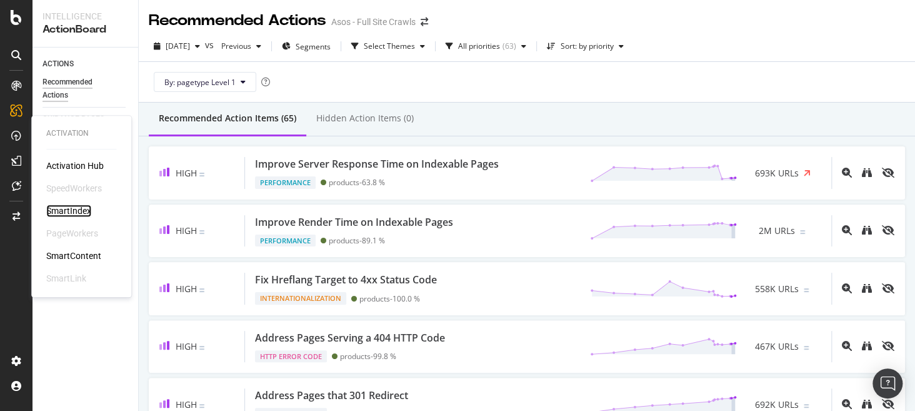
click at [89, 209] on div "SmartIndex" at bounding box center [68, 210] width 45 height 13
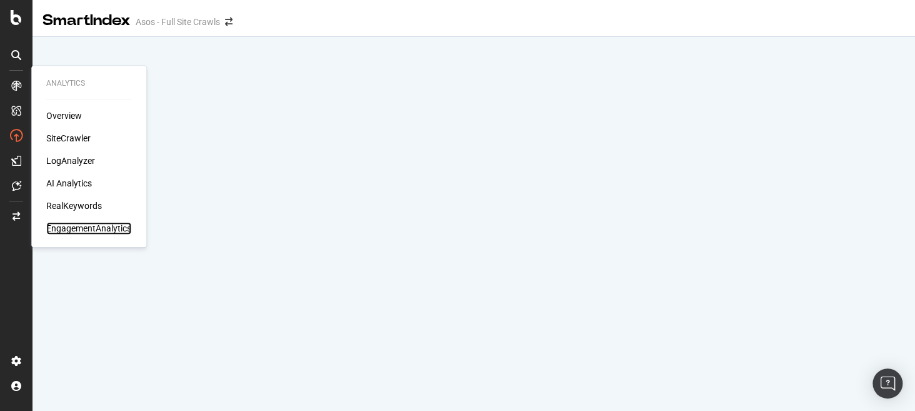
click at [88, 226] on div "EngagementAnalytics" at bounding box center [88, 228] width 85 height 13
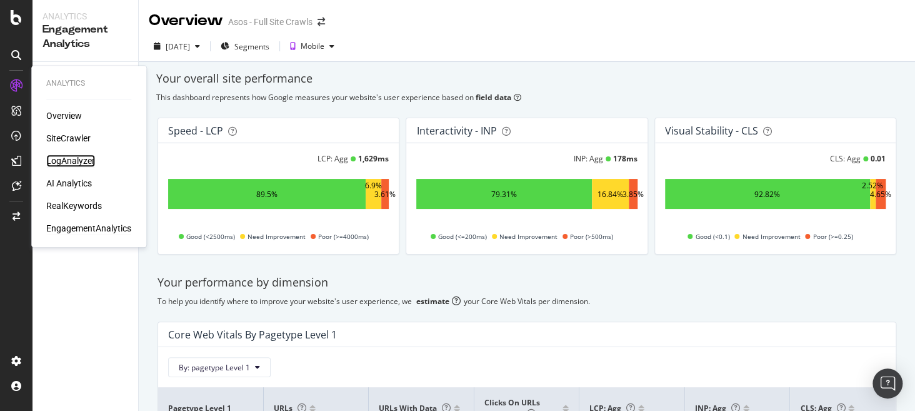
click at [73, 162] on div "LogAnalyzer" at bounding box center [70, 160] width 49 height 13
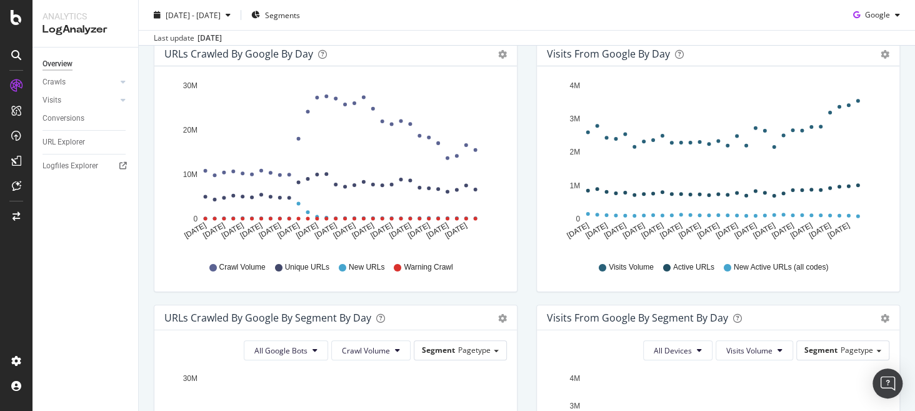
scroll to position [120, 0]
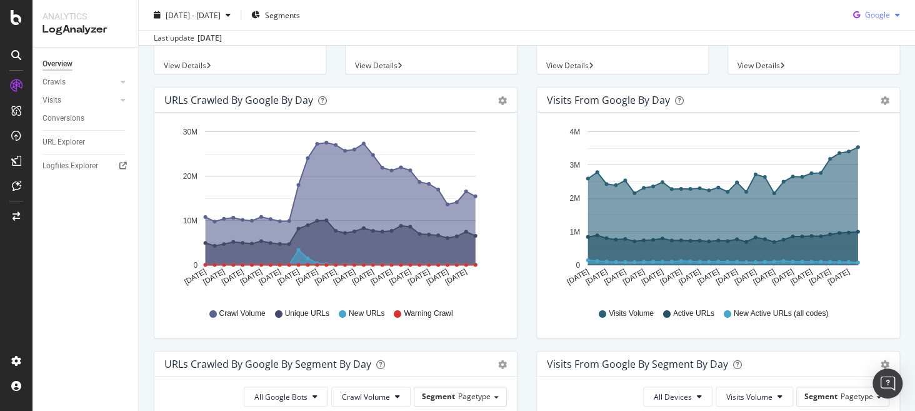
click at [878, 14] on span "Google" at bounding box center [877, 14] width 25 height 11
click at [875, 83] on span "OpenAI" at bounding box center [877, 86] width 46 height 11
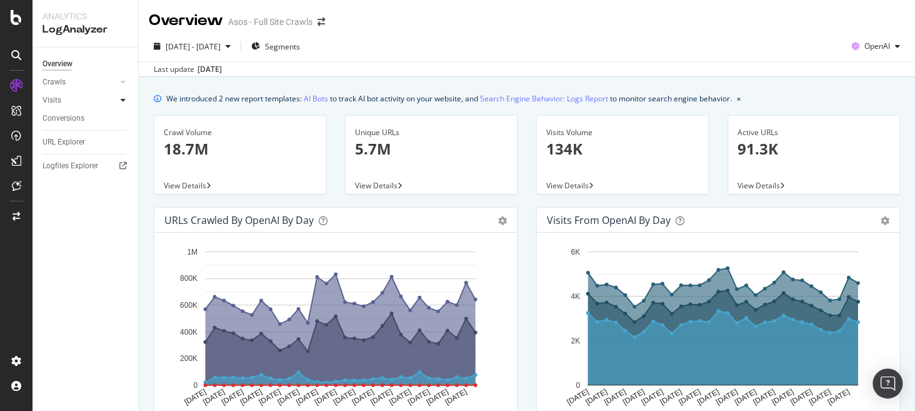
click at [123, 103] on icon at bounding box center [123, 100] width 5 height 8
click at [94, 119] on div "Daily Distribution" at bounding box center [77, 118] width 58 height 13
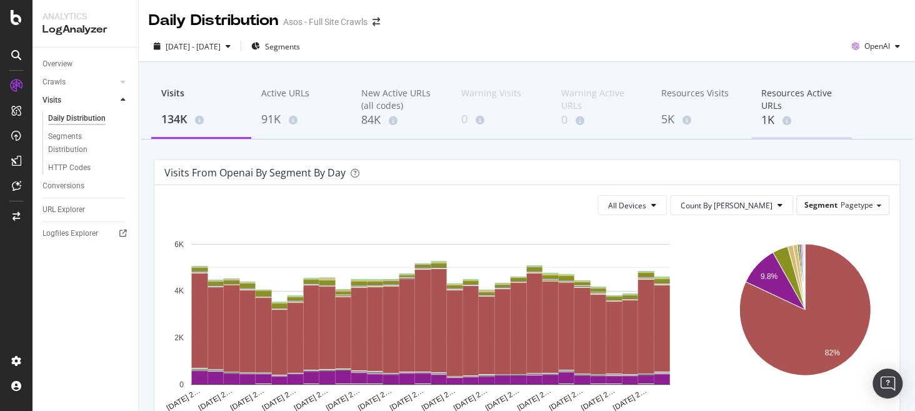
click at [822, 119] on div "1K" at bounding box center [801, 120] width 80 height 16
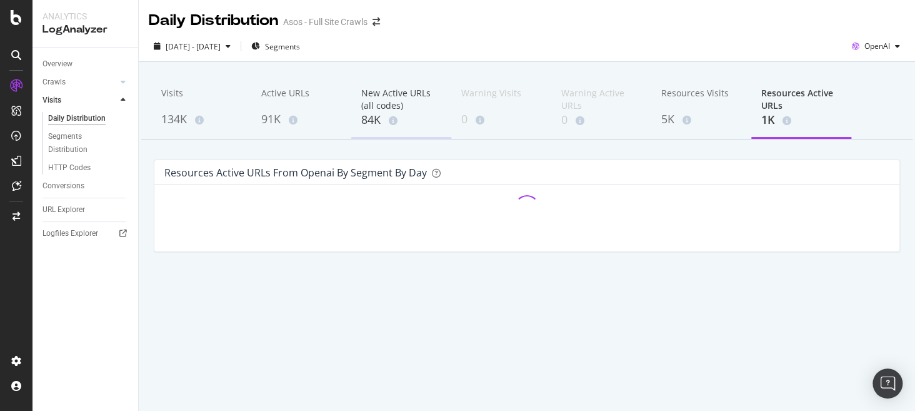
click at [416, 132] on div "New Active URLs (all codes) 84K" at bounding box center [401, 108] width 100 height 62
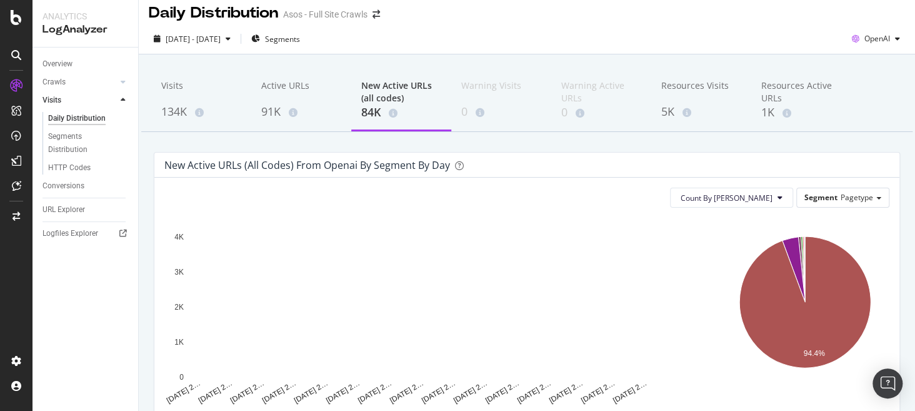
scroll to position [9, 0]
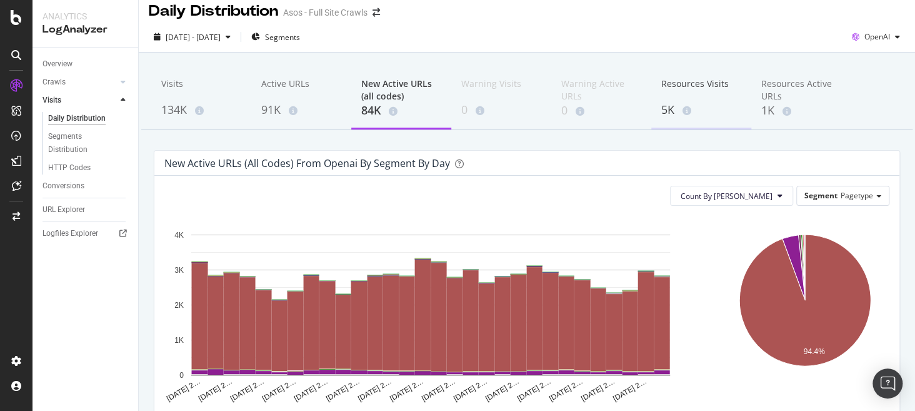
click at [721, 98] on div "Resources Visits" at bounding box center [701, 90] width 80 height 24
